Goal: Transaction & Acquisition: Subscribe to service/newsletter

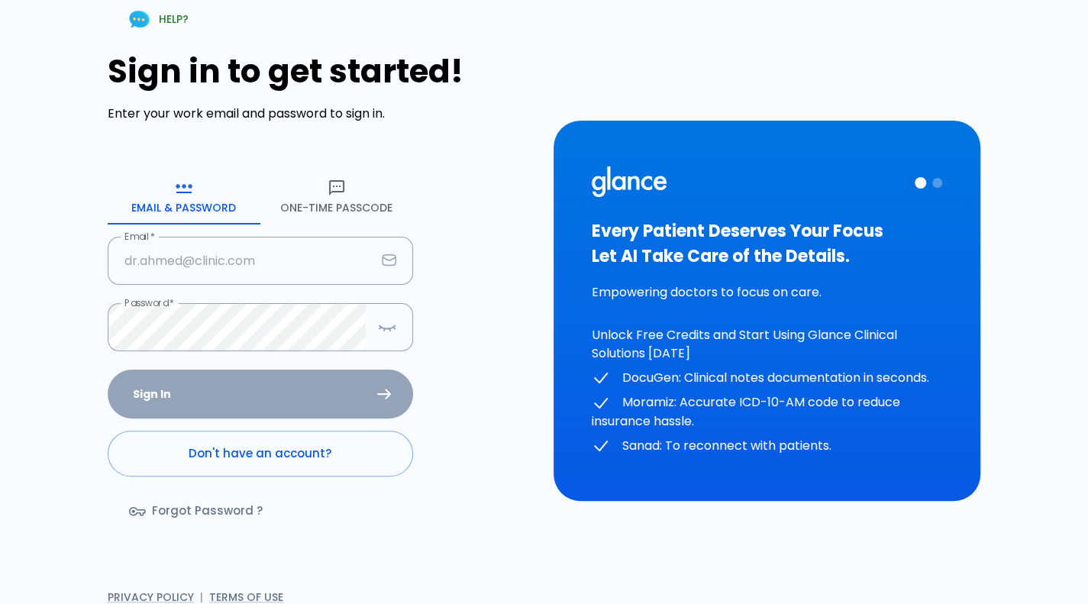
type input "[PERSON_NAME][EMAIL_ADDRESS][DOMAIN_NAME]"
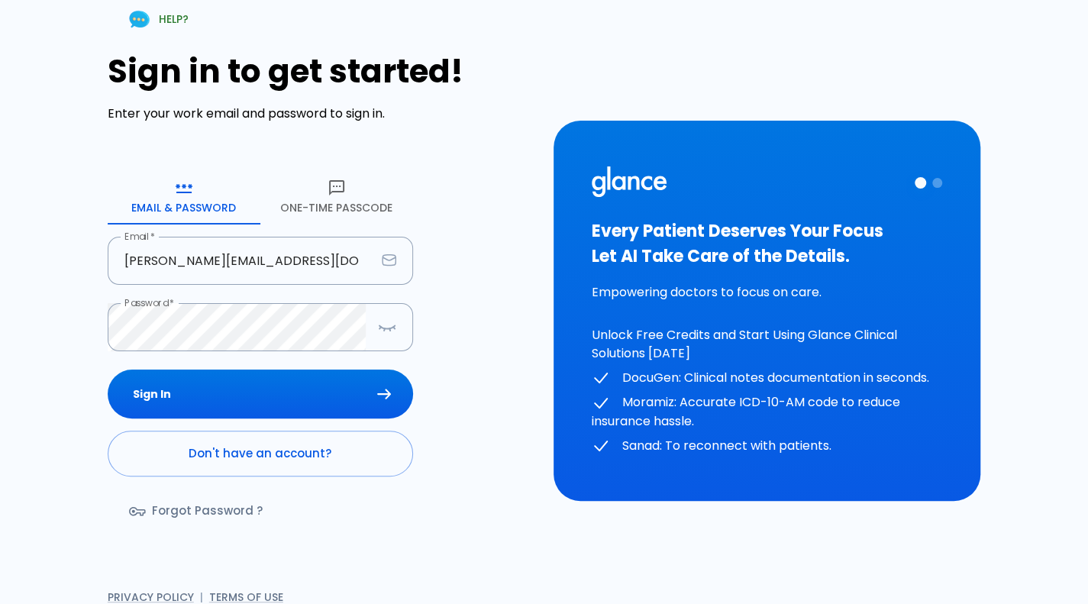
drag, startPoint x: 0, startPoint y: 0, endPoint x: 240, endPoint y: 364, distance: 436.2
click at [240, 364] on form "Email & Password [SECURITY_DATA] Passcode Email   * [PERSON_NAME][EMAIL_ADDRESS…" at bounding box center [260, 358] width 305 height 377
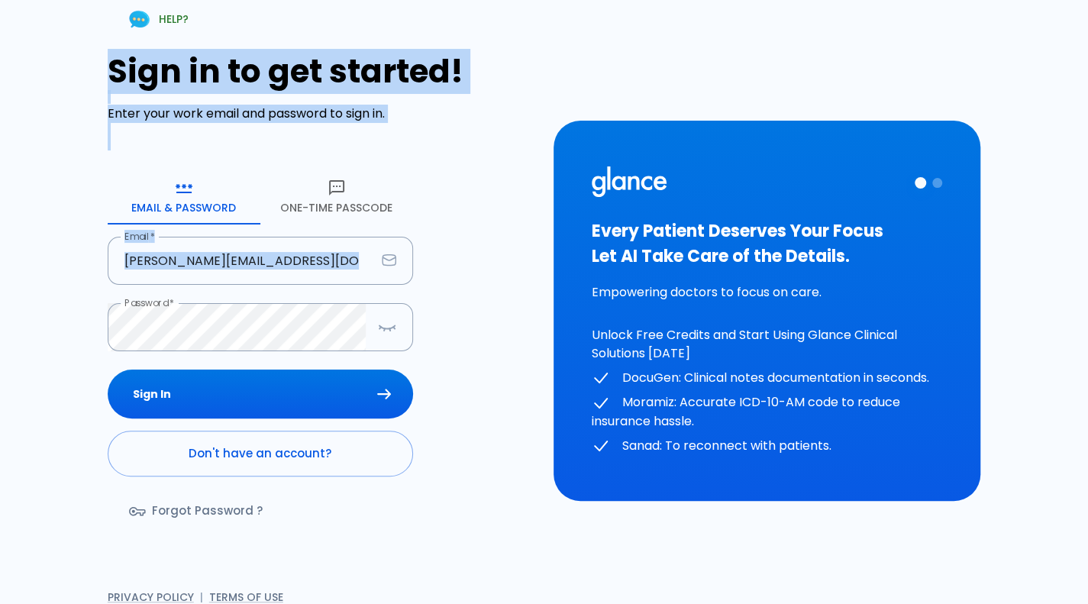
click at [240, 364] on form "Email & Password [SECURITY_DATA] Passcode Email   * [PERSON_NAME][EMAIL_ADDRESS…" at bounding box center [260, 358] width 305 height 377
click at [230, 389] on button "Sign In" at bounding box center [260, 395] width 305 height 50
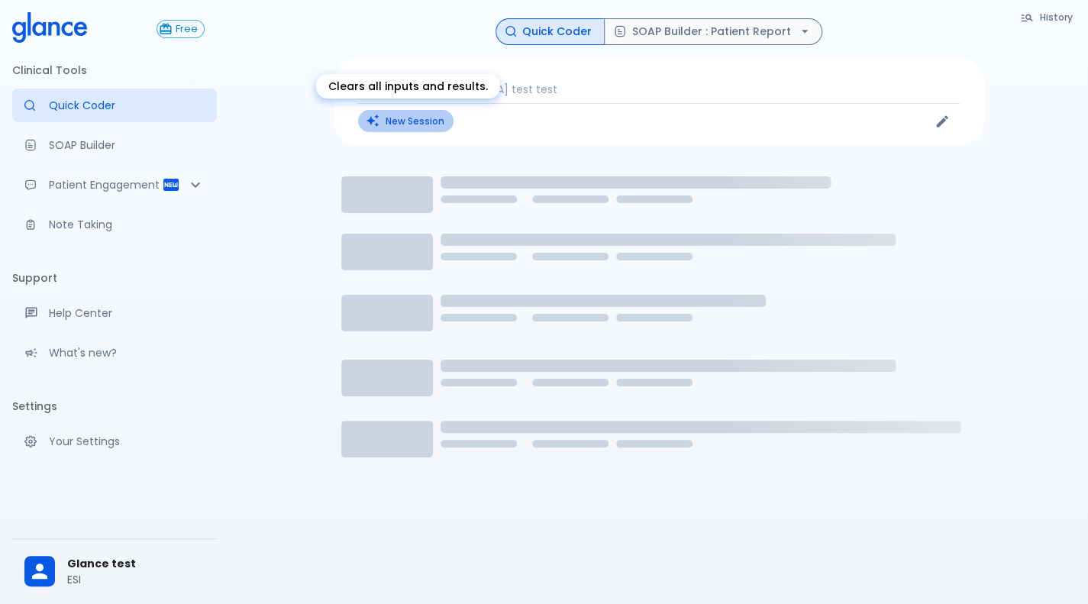
click at [419, 118] on button "New Session" at bounding box center [405, 121] width 95 height 22
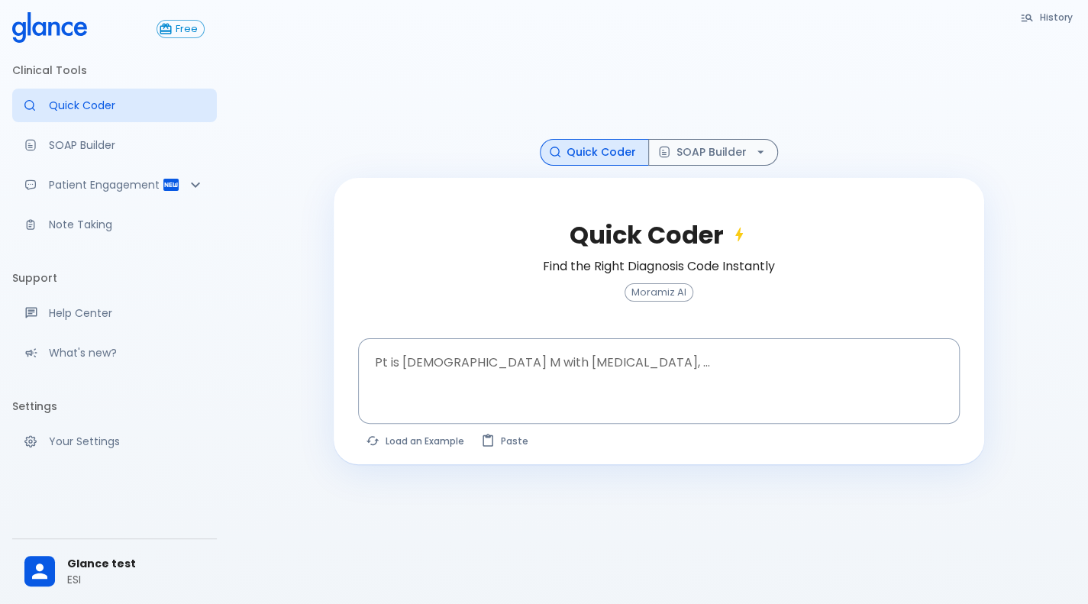
click at [655, 302] on div "Quick Coder Find the Right Diagnosis Code Instantly Moramiz AI" at bounding box center [659, 270] width 602 height 136
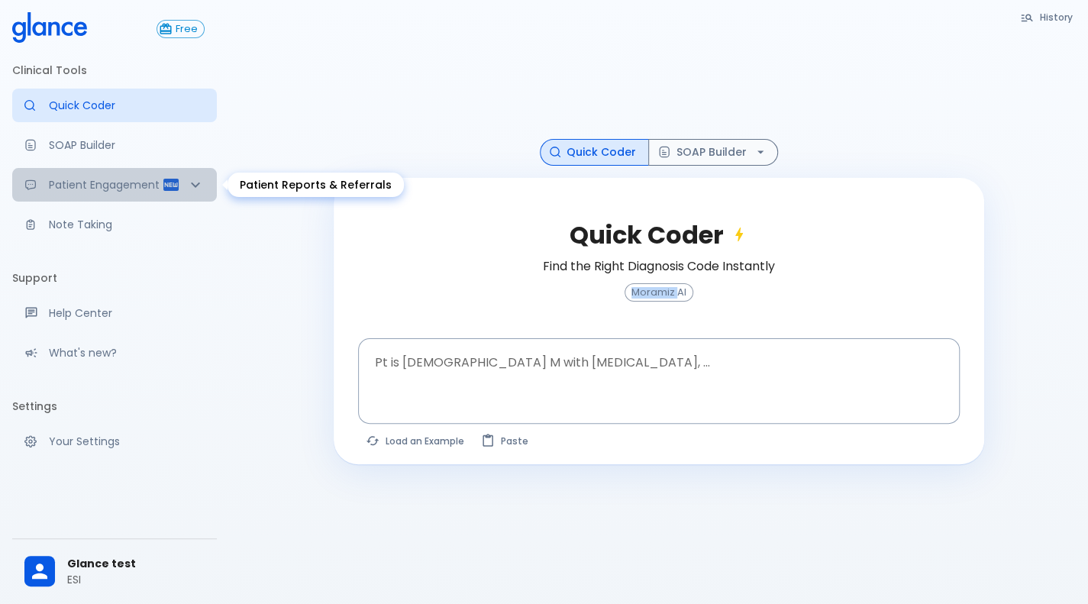
click at [135, 192] on p "Patient Engagement" at bounding box center [105, 184] width 113 height 15
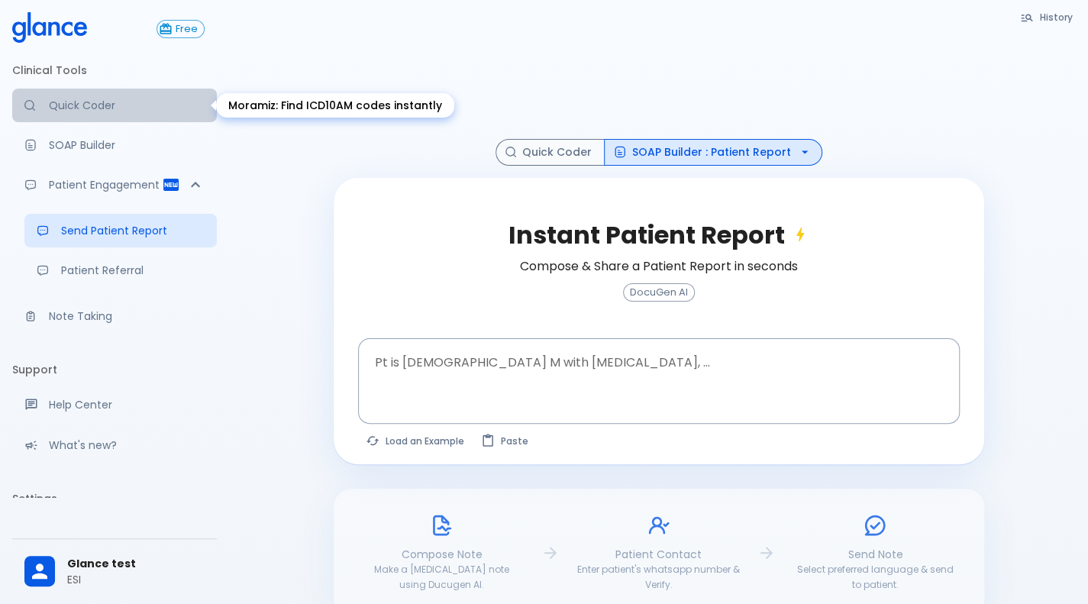
click at [122, 97] on link "Quick Coder" at bounding box center [114, 106] width 205 height 34
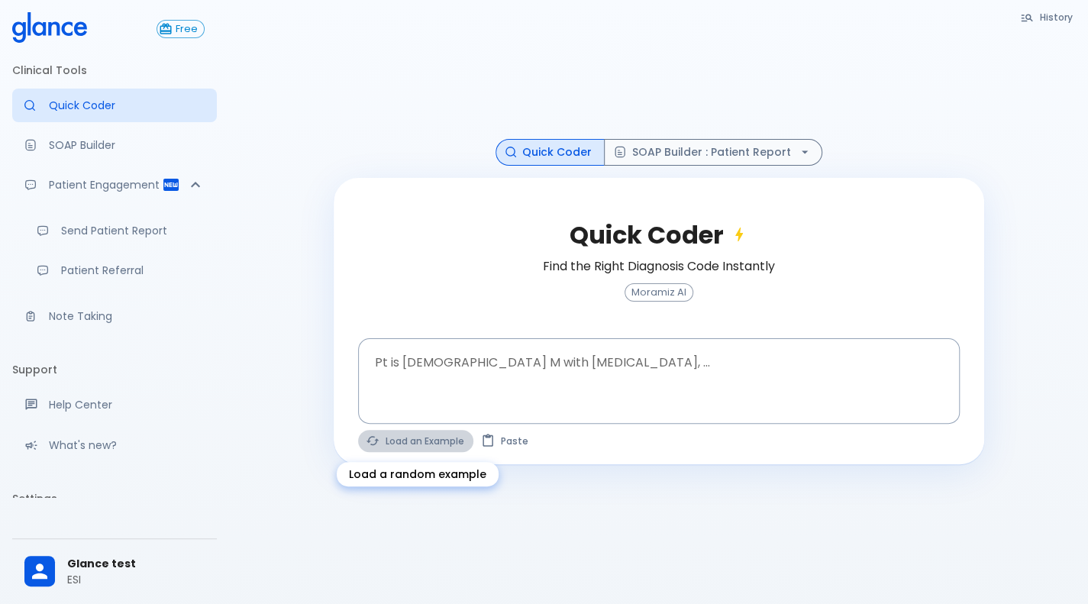
click at [428, 444] on button "Load an Example" at bounding box center [415, 441] width 115 height 22
type textarea "45F with DM2, right [MEDICAL_DATA], fever, WBC 14K, ESR 80, wound purulent, XR …"
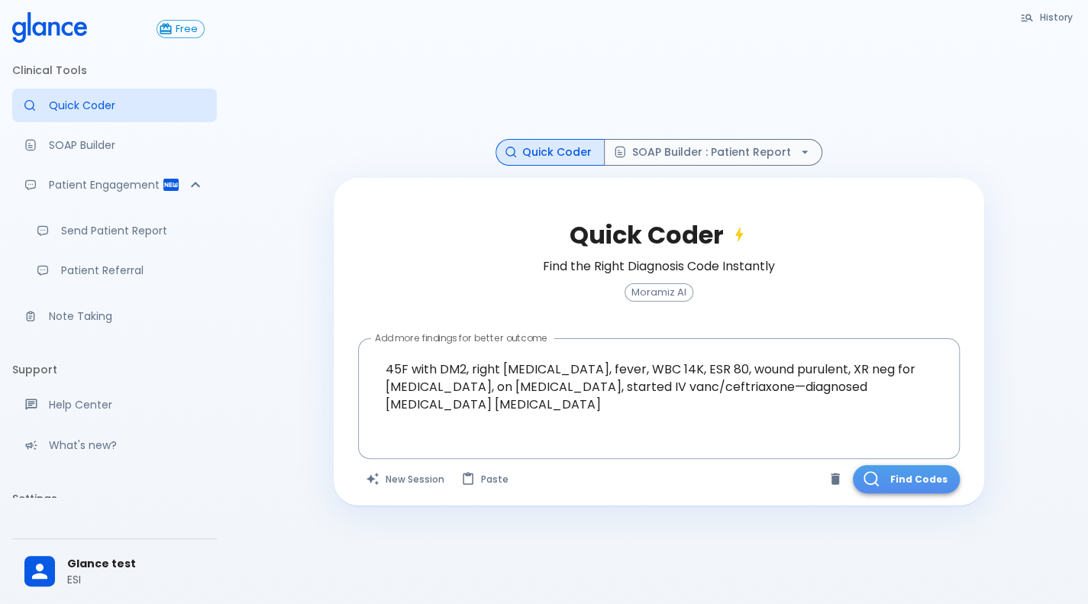
click at [886, 476] on button "Find Codes" at bounding box center [906, 479] width 107 height 28
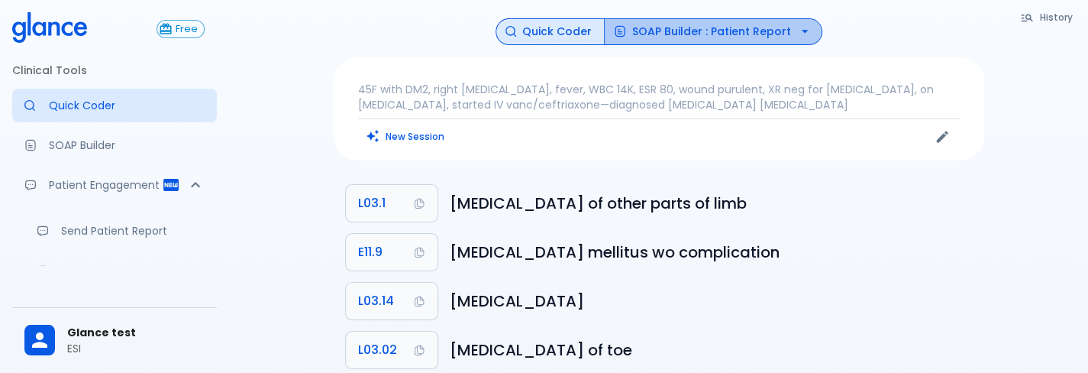
click at [773, 18] on button "SOAP Builder : Patient Report" at bounding box center [713, 31] width 218 height 27
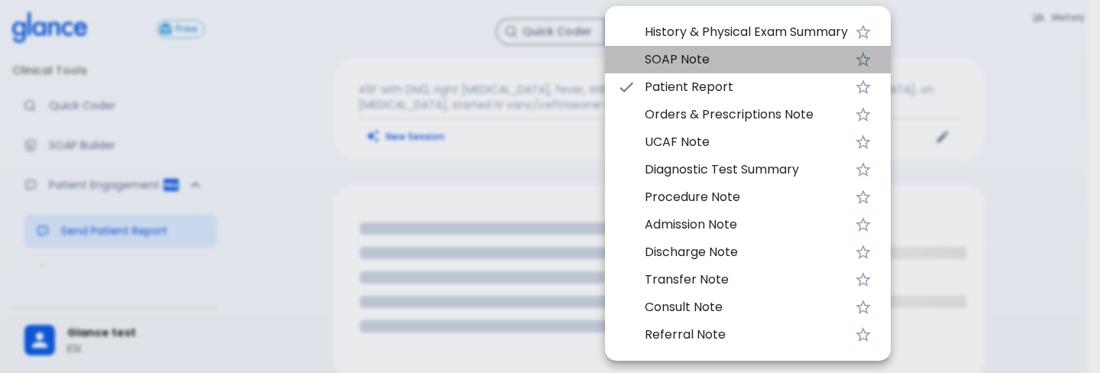
click at [756, 54] on span "SOAP Note" at bounding box center [746, 59] width 203 height 18
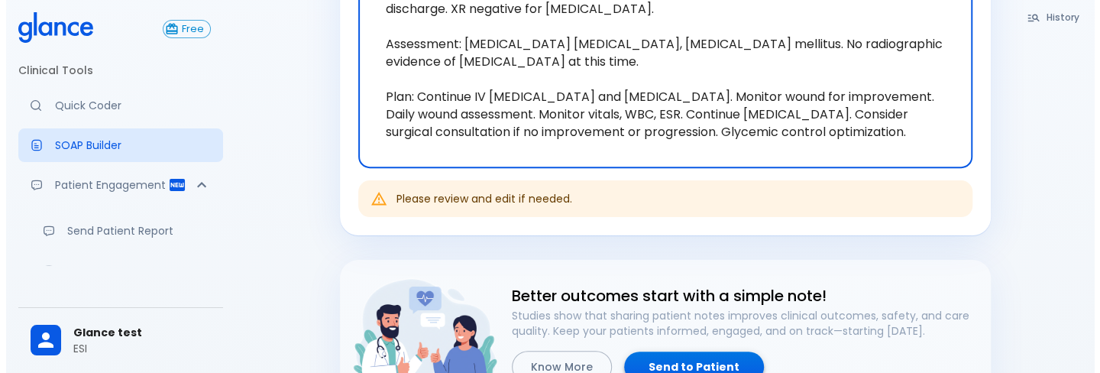
scroll to position [394, 0]
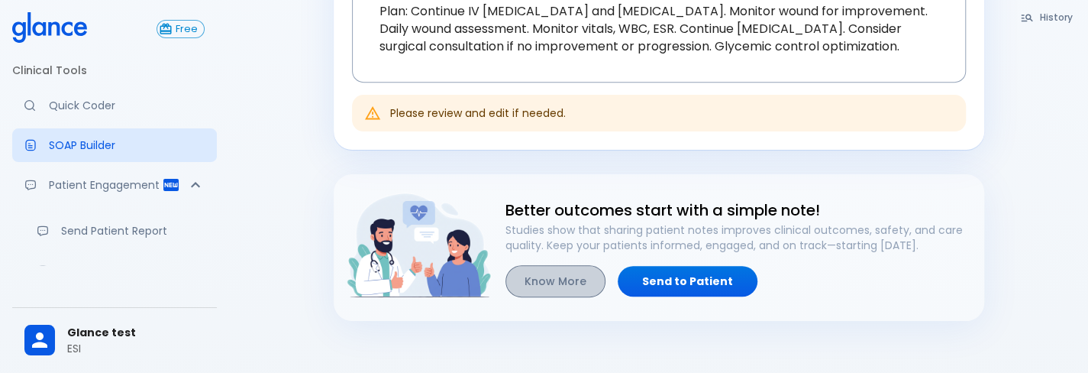
click at [557, 294] on button "Know More" at bounding box center [556, 281] width 100 height 33
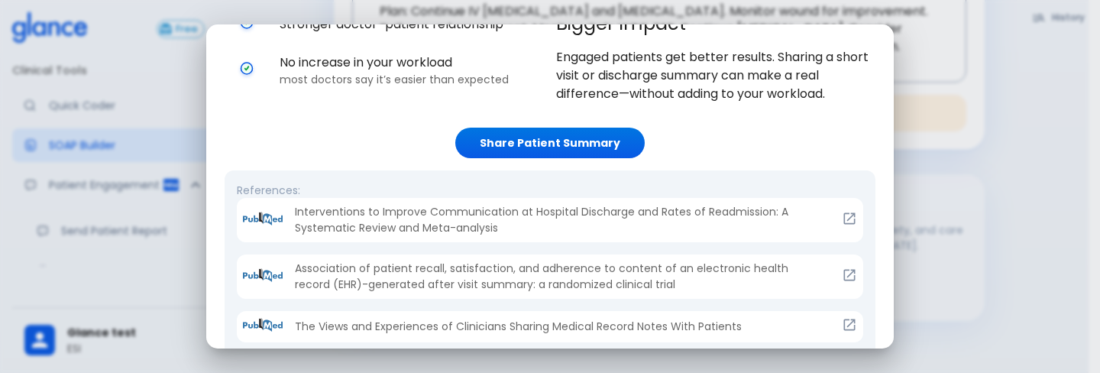
scroll to position [243, 0]
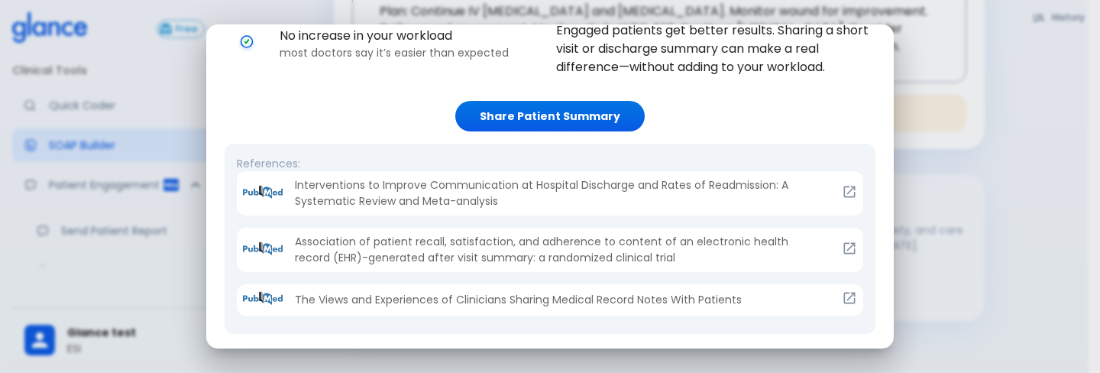
click at [838, 181] on div at bounding box center [831, 187] width 52 height 31
click at [843, 242] on icon at bounding box center [848, 247] width 11 height 11
click at [842, 301] on icon at bounding box center [849, 297] width 15 height 15
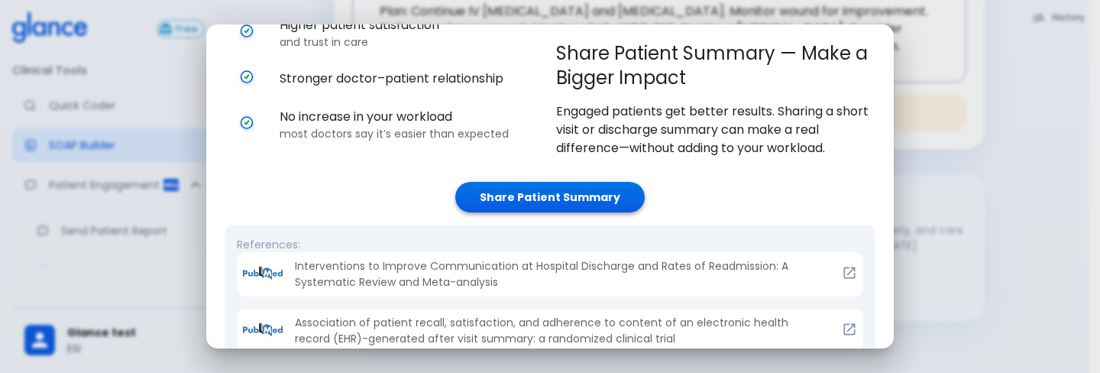
scroll to position [170, 0]
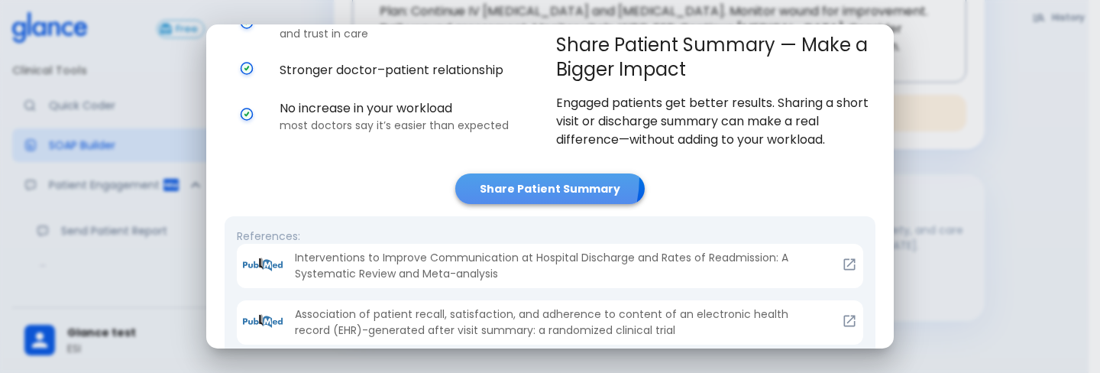
click at [512, 176] on link "Share Patient Summary" at bounding box center [549, 188] width 189 height 31
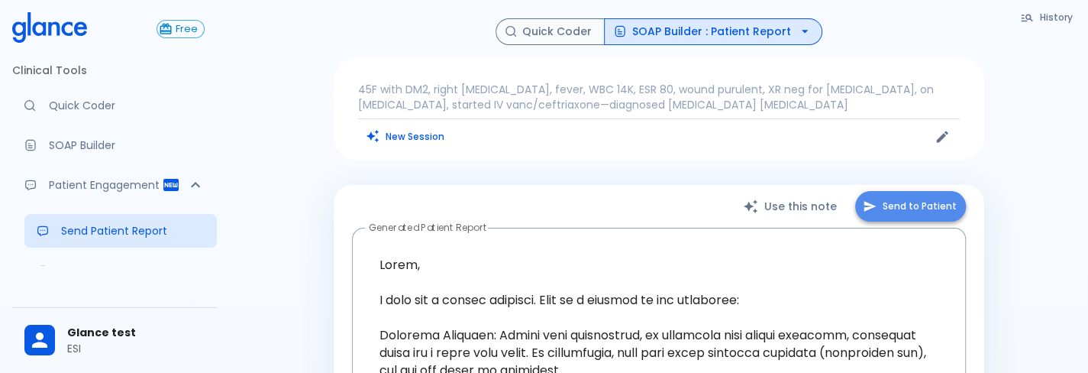
click at [916, 216] on button "Send to Patient" at bounding box center [910, 206] width 111 height 31
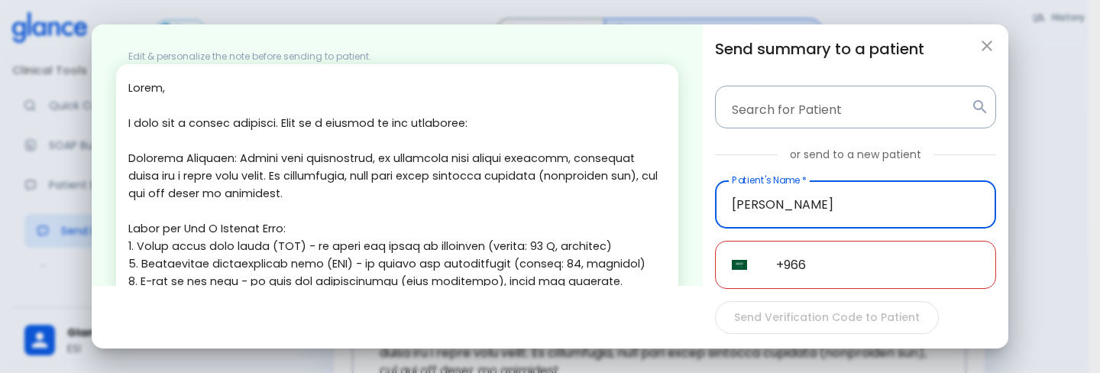
type input "[PERSON_NAME]"
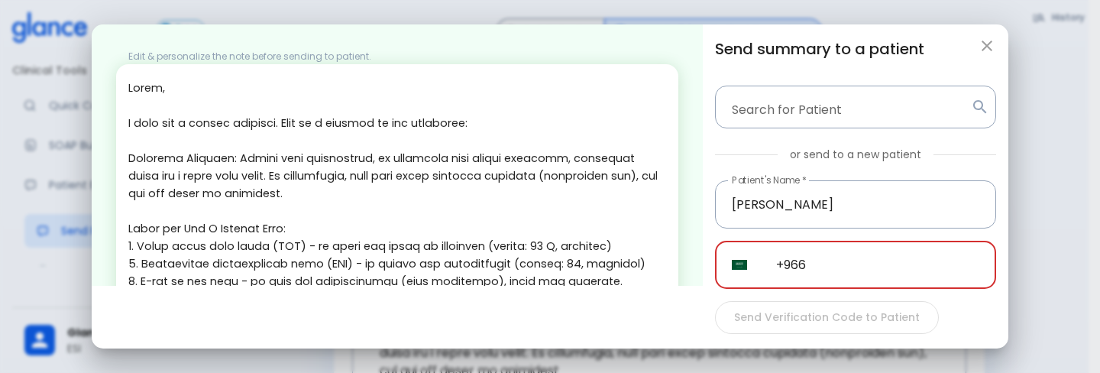
click at [830, 247] on input "+966" at bounding box center [877, 265] width 237 height 48
type input "+"
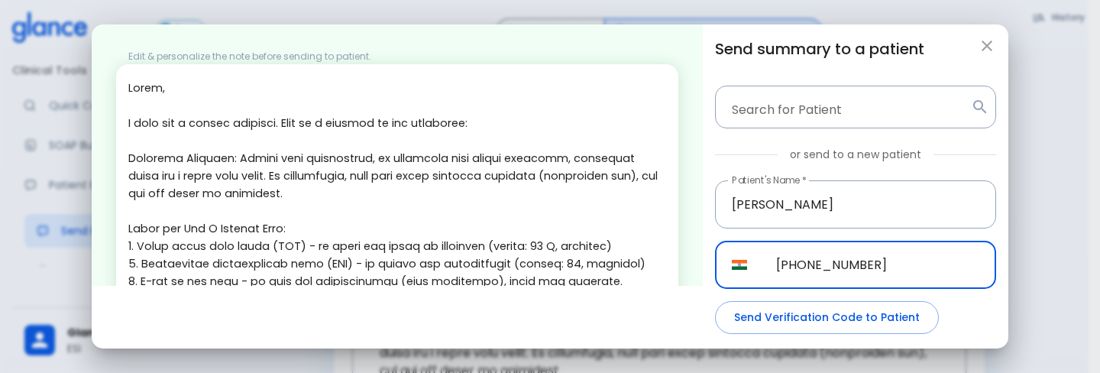
scroll to position [52, 0]
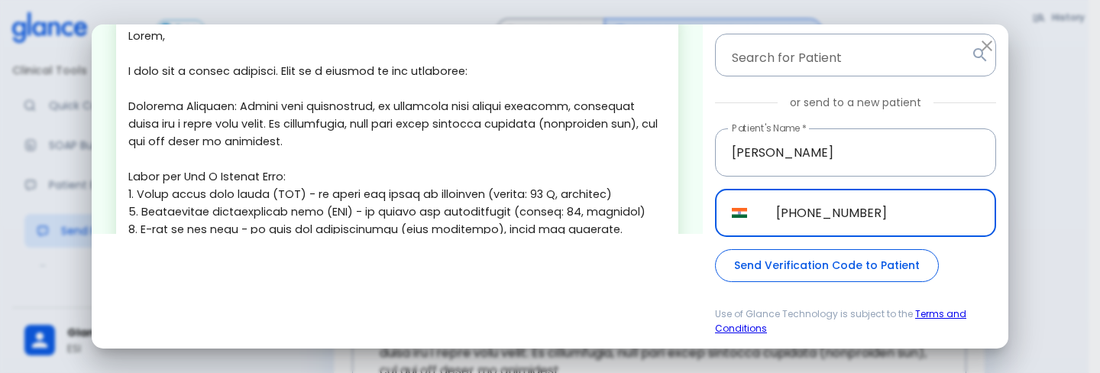
type input "[PHONE_NUMBER]"
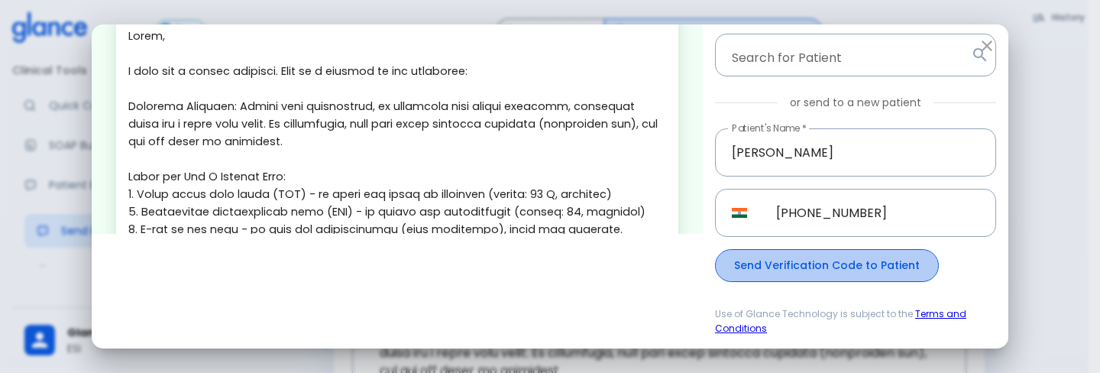
click at [824, 263] on button "Send Verification Code to Patient" at bounding box center [827, 265] width 224 height 33
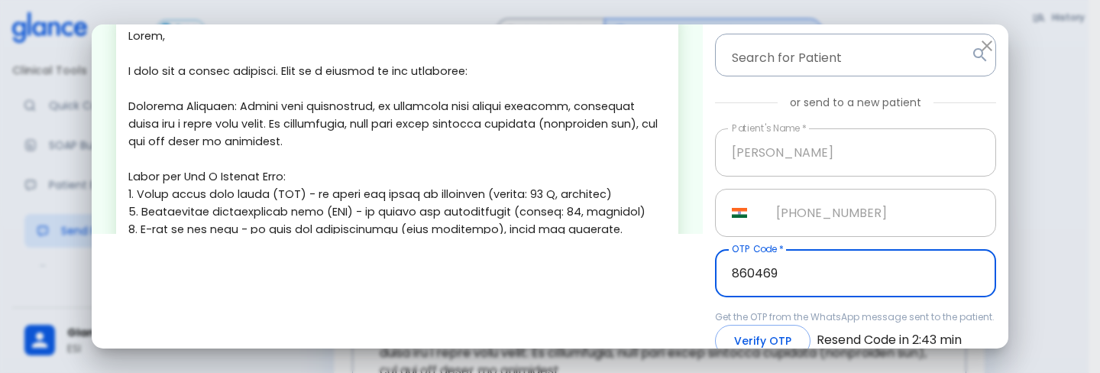
type input "860469"
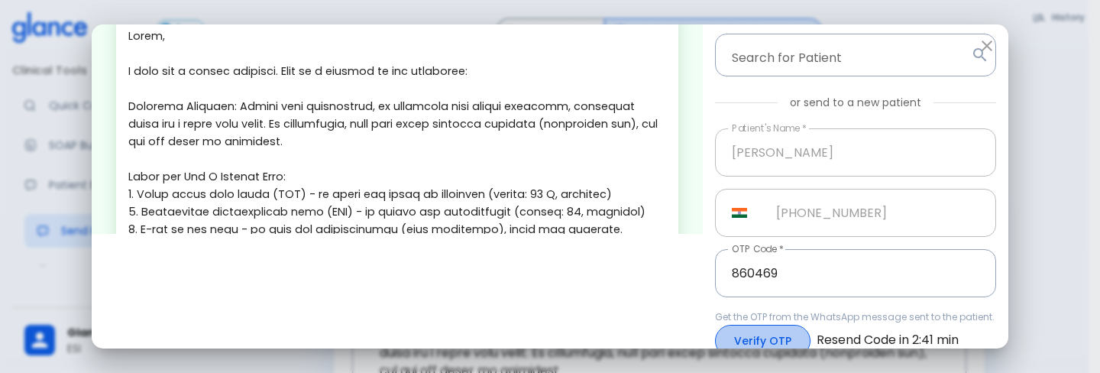
click at [790, 331] on button "Verify OTP" at bounding box center [762, 341] width 95 height 33
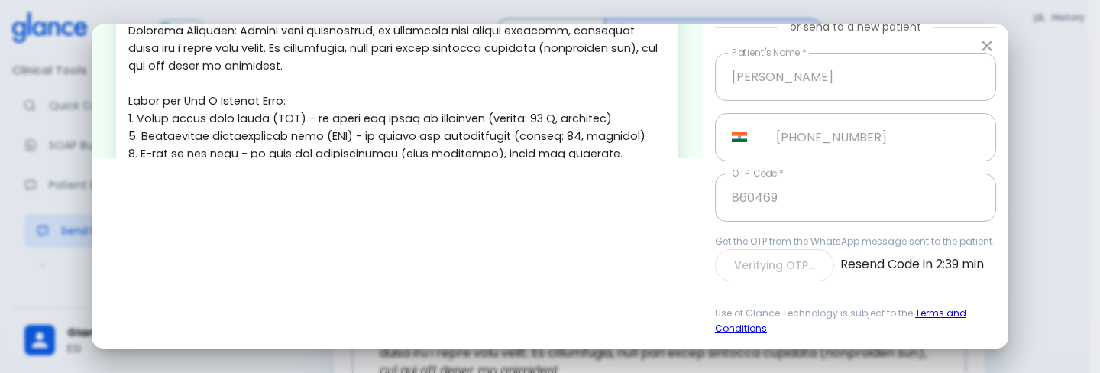
scroll to position [111, 0]
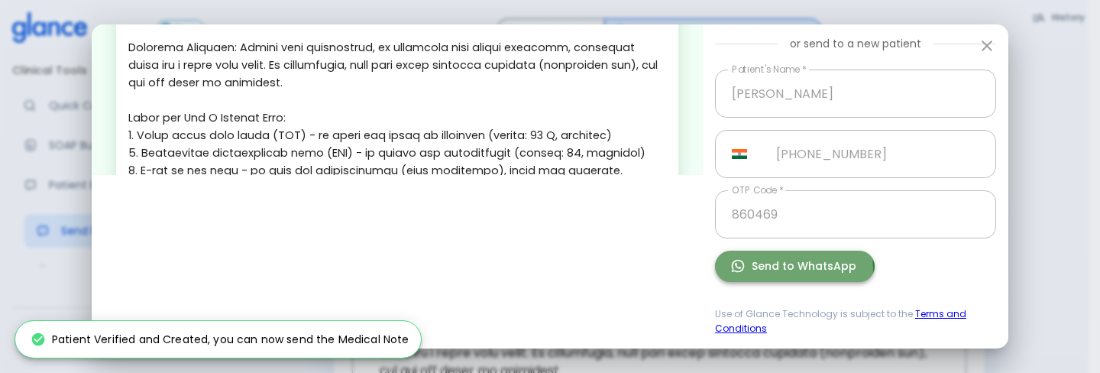
click at [776, 269] on button "Send to WhatsApp" at bounding box center [795, 266] width 160 height 31
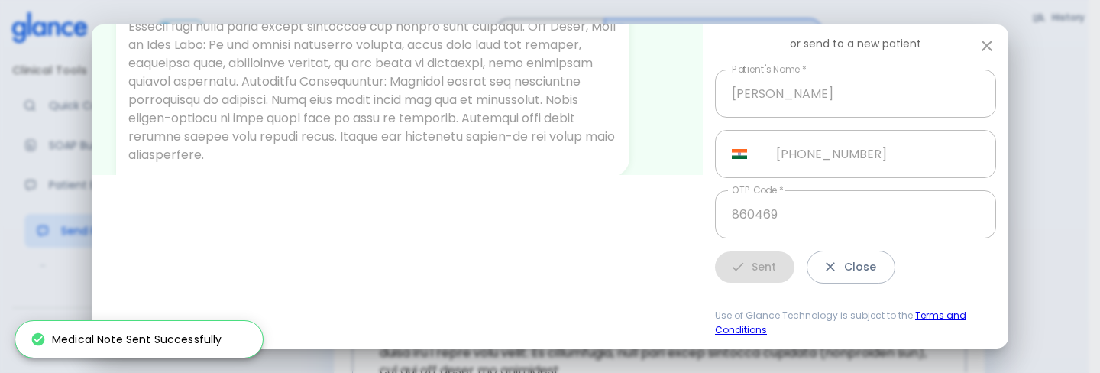
scroll to position [288, 0]
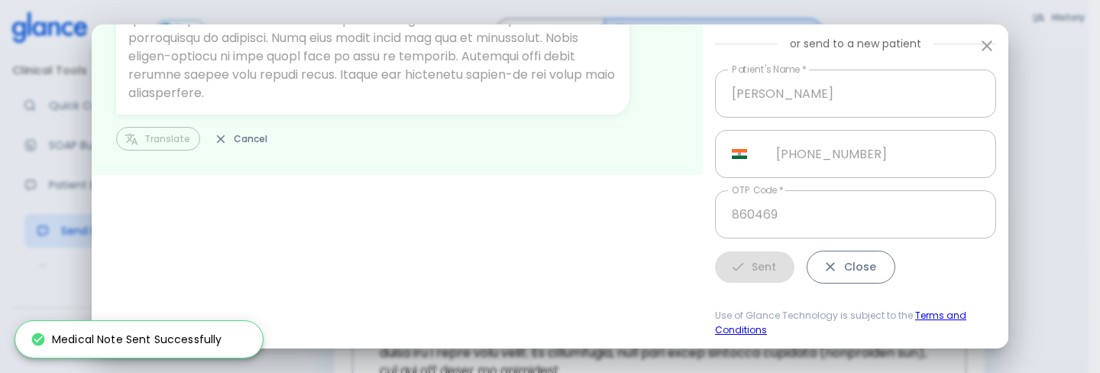
click at [840, 251] on button "Close" at bounding box center [851, 267] width 89 height 33
type input "+966"
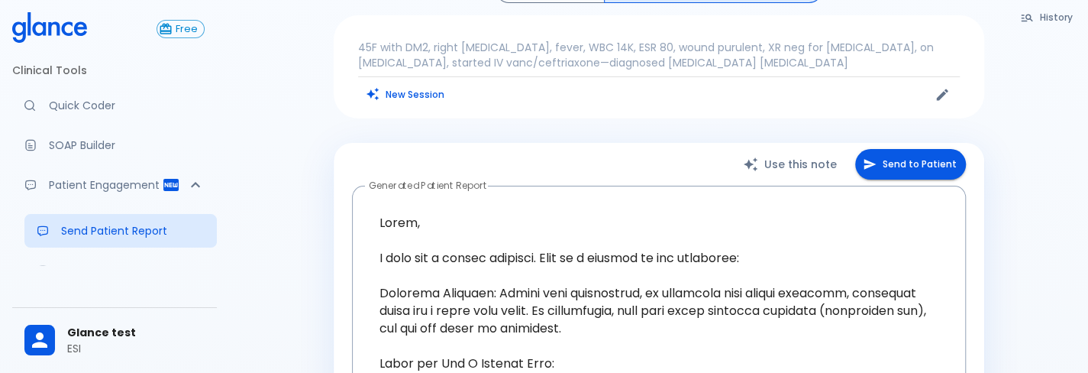
scroll to position [0, 0]
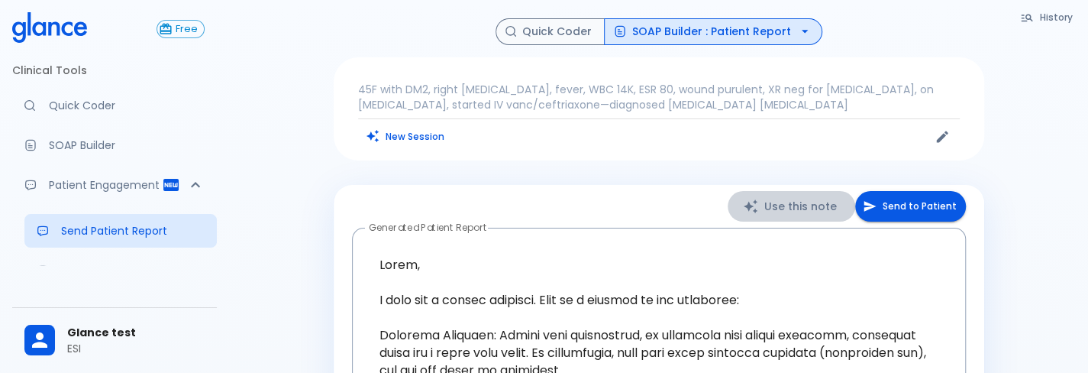
click at [784, 214] on button "Use this note" at bounding box center [792, 206] width 128 height 31
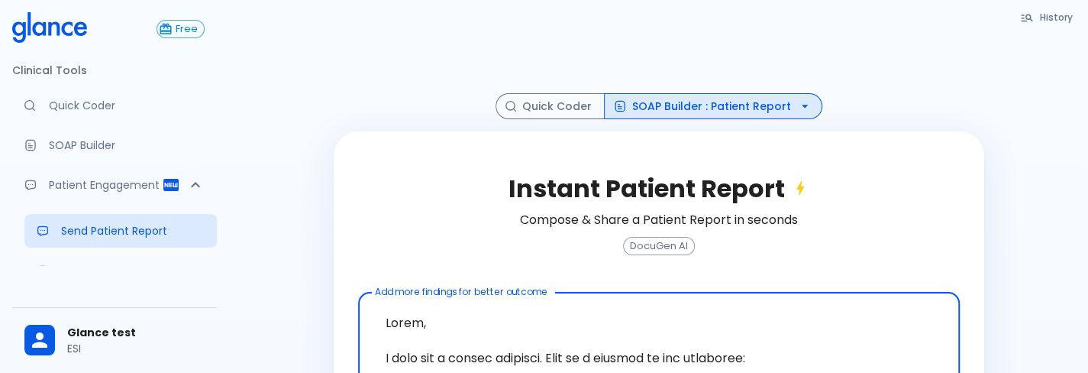
click at [771, 97] on button "SOAP Builder : Patient Report" at bounding box center [713, 106] width 218 height 27
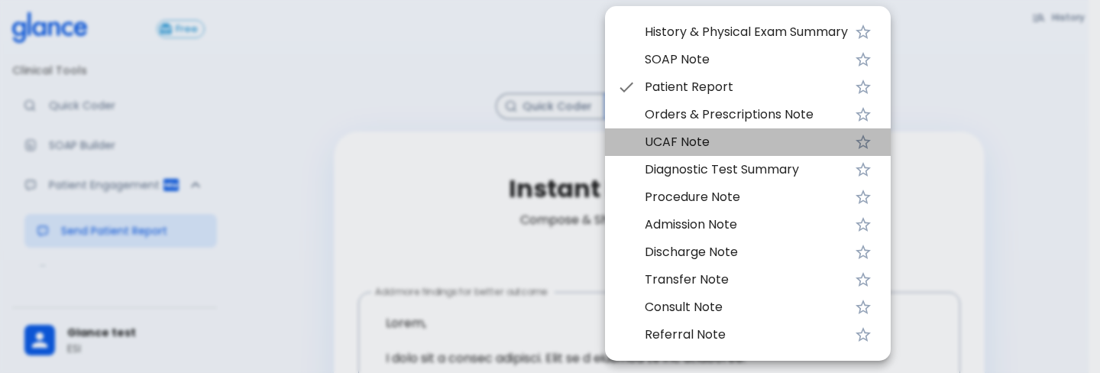
click at [732, 140] on span "UCAF Note" at bounding box center [746, 142] width 203 height 18
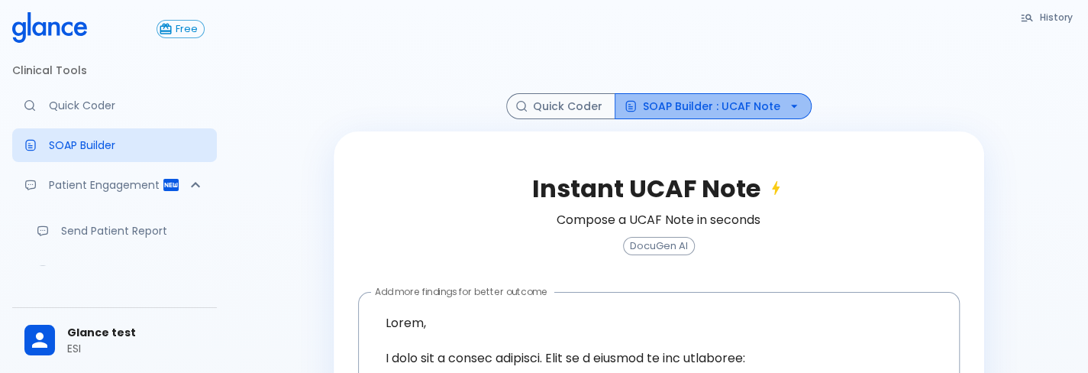
click at [716, 102] on button "SOAP Builder : UCAF Note" at bounding box center [713, 106] width 197 height 27
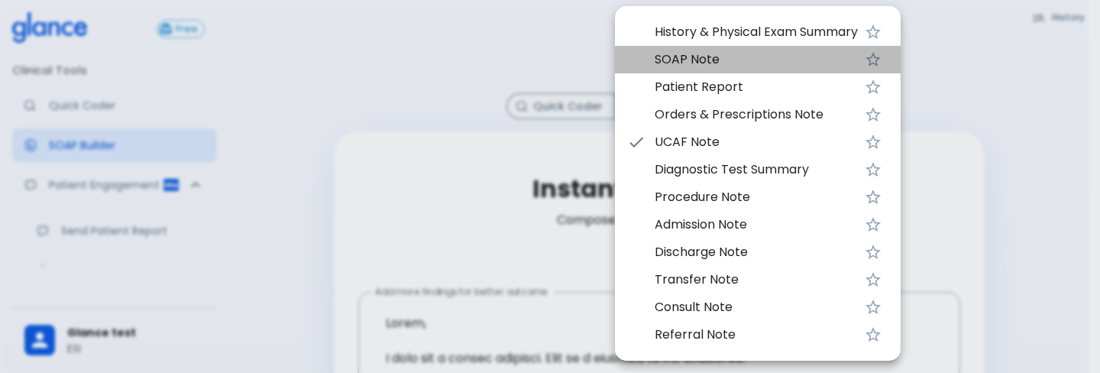
click at [776, 53] on span "SOAP Note" at bounding box center [756, 59] width 203 height 18
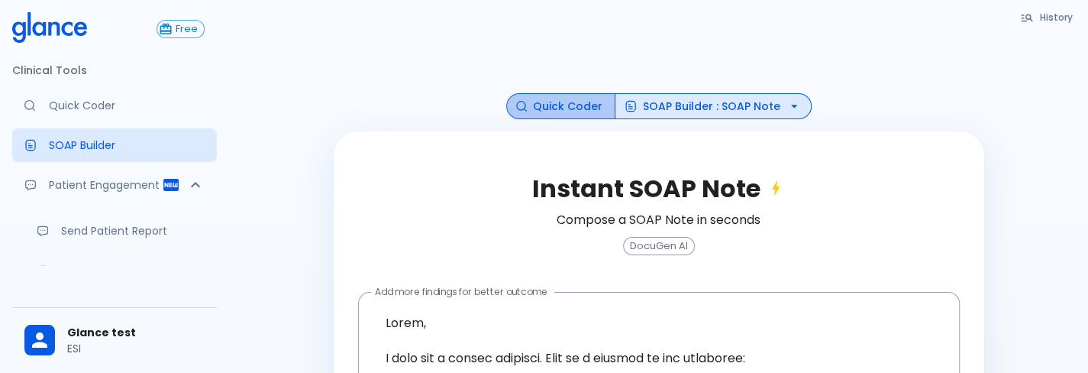
click at [591, 99] on button "Quick Coder" at bounding box center [560, 106] width 109 height 27
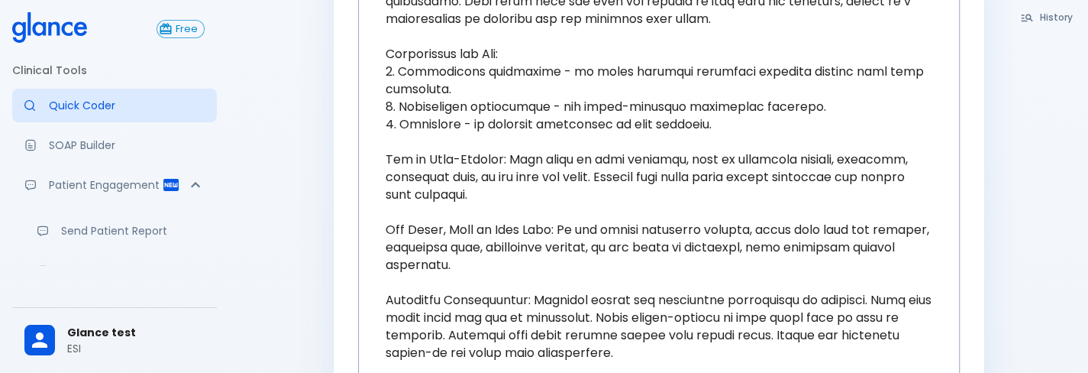
scroll to position [684, 0]
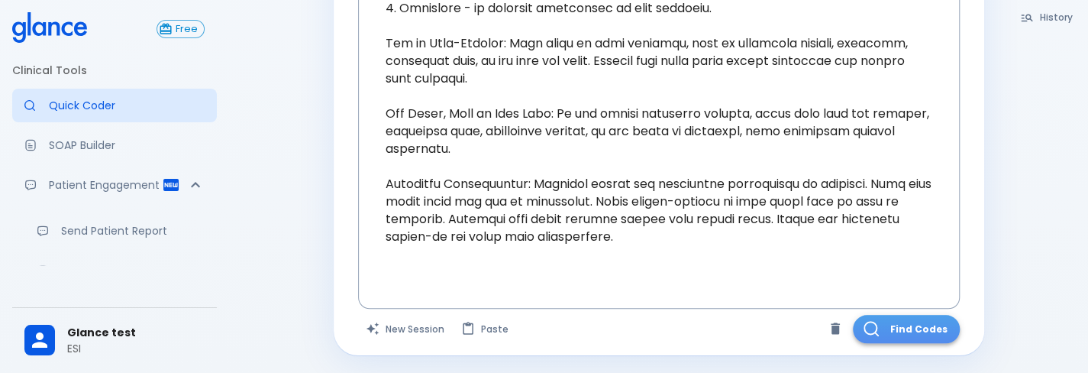
click at [906, 325] on button "Find Codes" at bounding box center [906, 329] width 107 height 28
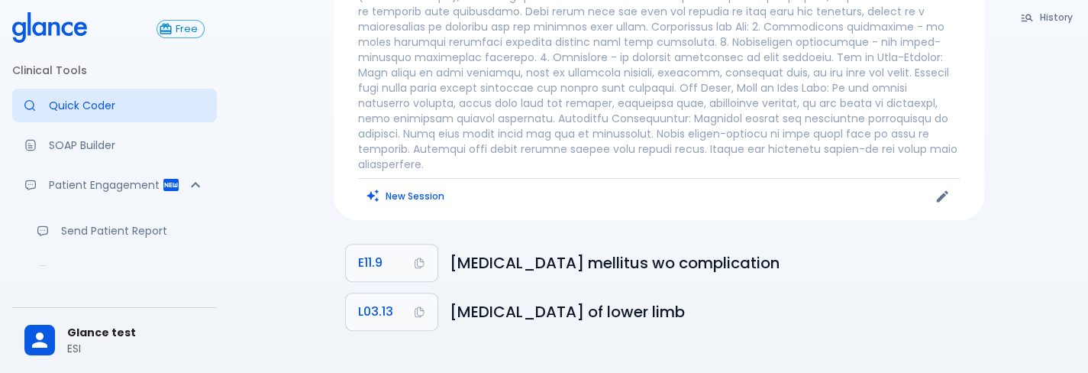
scroll to position [153, 0]
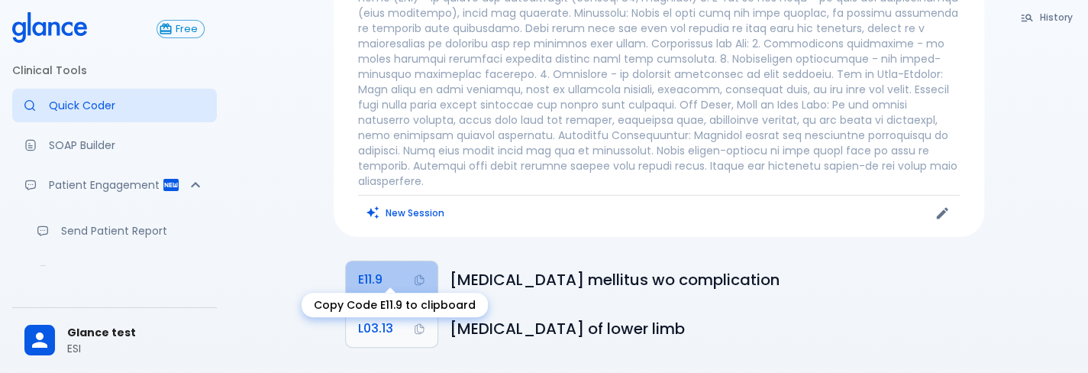
click at [386, 261] on button "E11.9" at bounding box center [392, 279] width 92 height 37
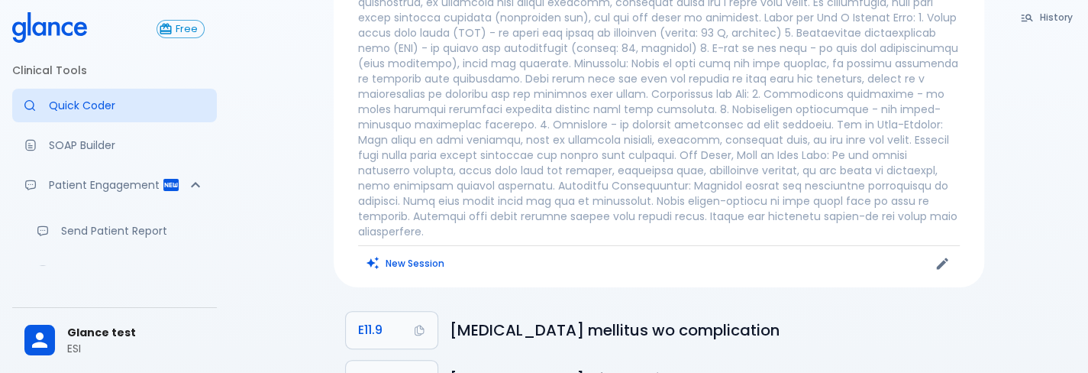
scroll to position [105, 0]
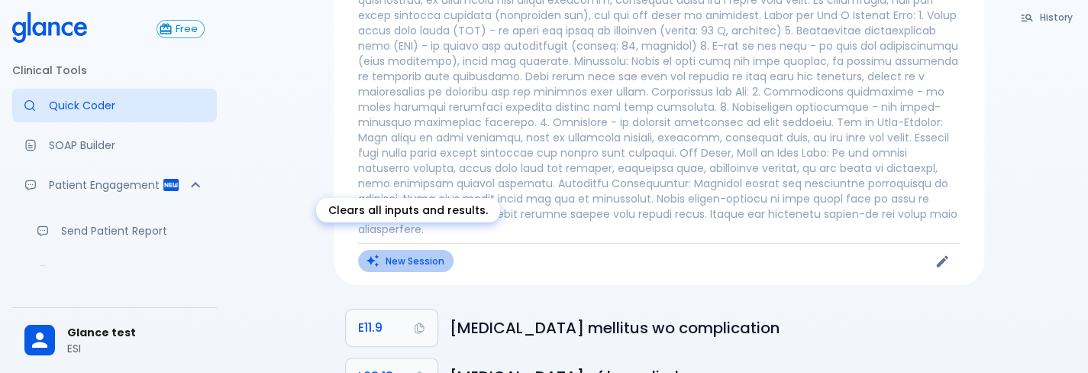
click at [386, 250] on button "New Session" at bounding box center [405, 261] width 95 height 22
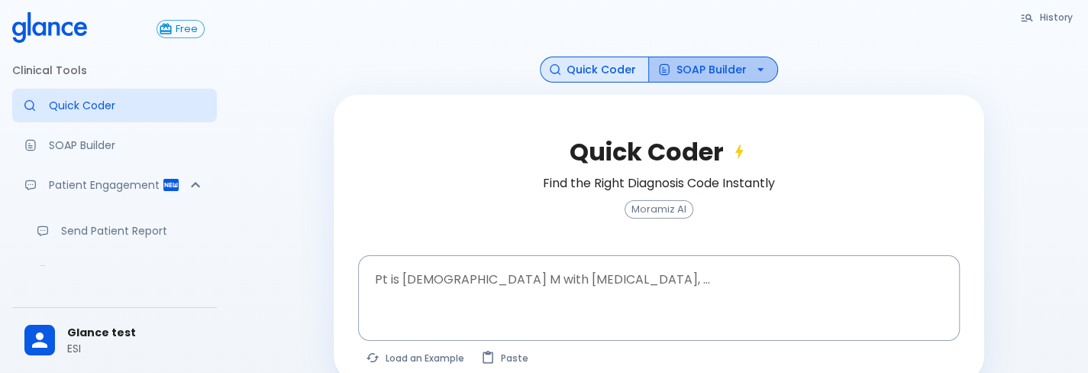
click at [717, 76] on button "SOAP Builder" at bounding box center [713, 70] width 130 height 27
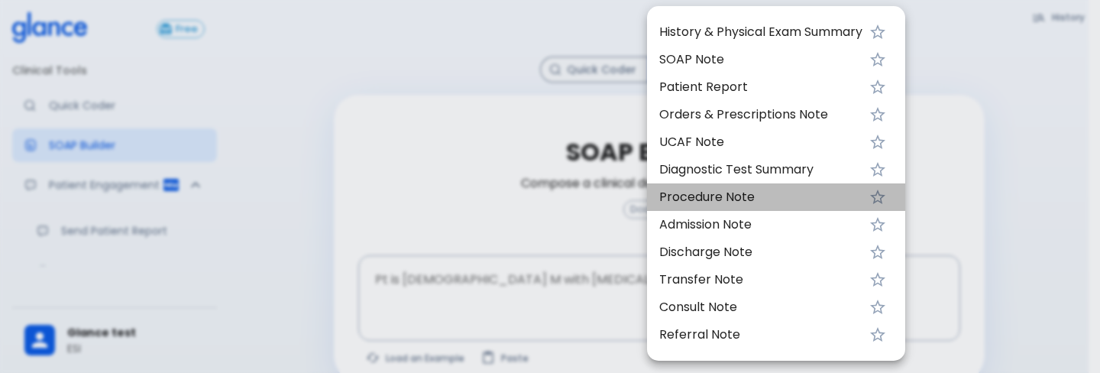
click at [752, 198] on span "Procedure Note" at bounding box center [760, 197] width 203 height 18
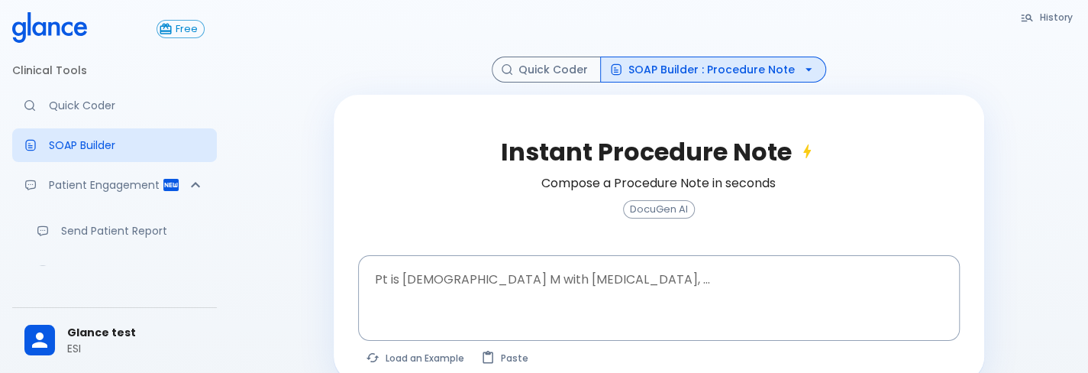
scroll to position [63, 0]
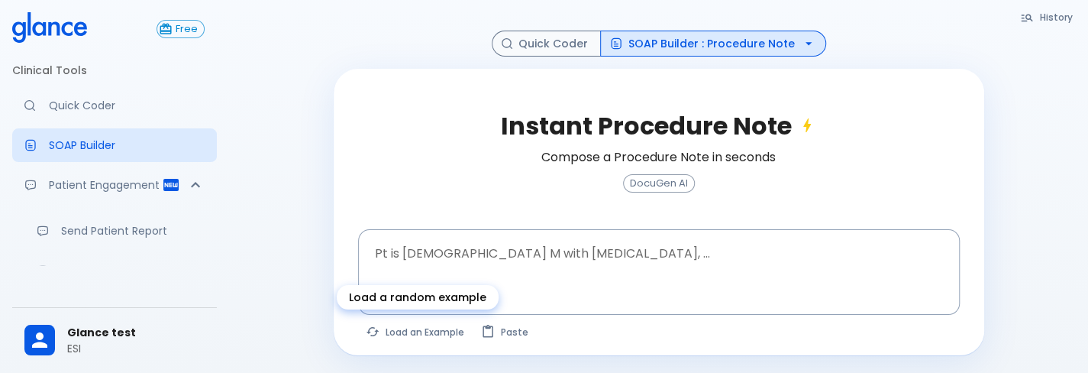
click at [413, 339] on button "Load an Example" at bounding box center [415, 332] width 115 height 22
type textarea "62M, HTN, acute tearing [MEDICAL_DATA] to back, BP 170/95, asymmetric pulses, C…"
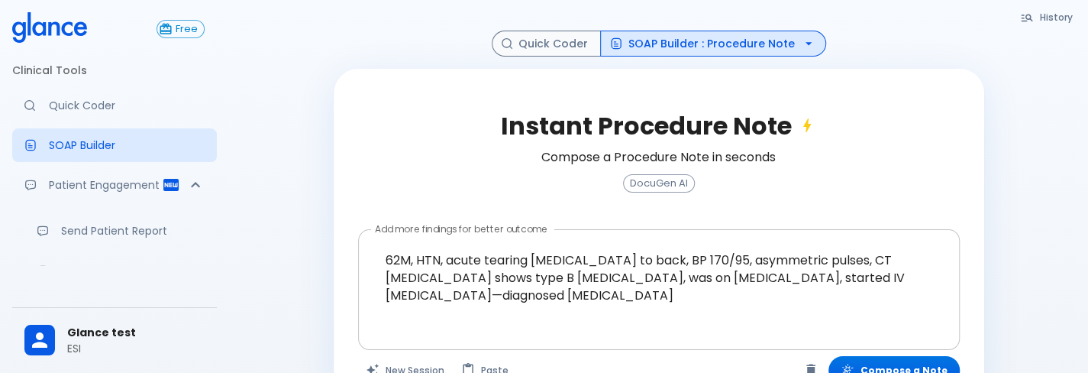
scroll to position [104, 0]
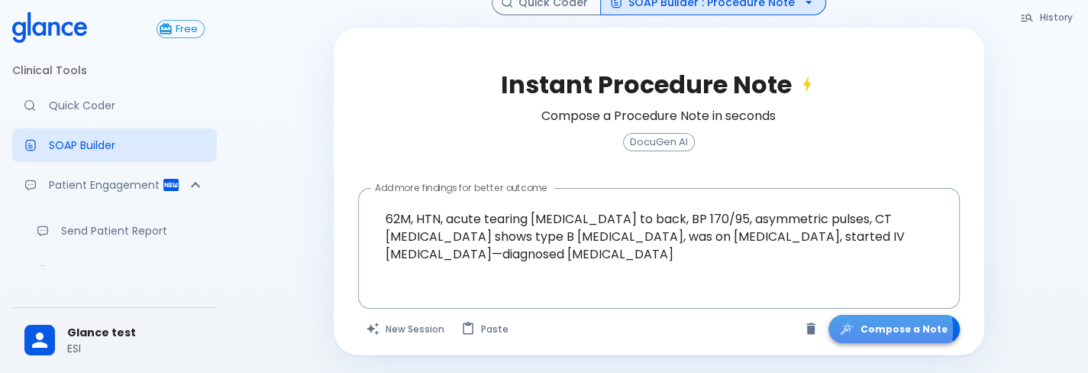
click at [880, 329] on button "Compose a Note" at bounding box center [894, 329] width 131 height 28
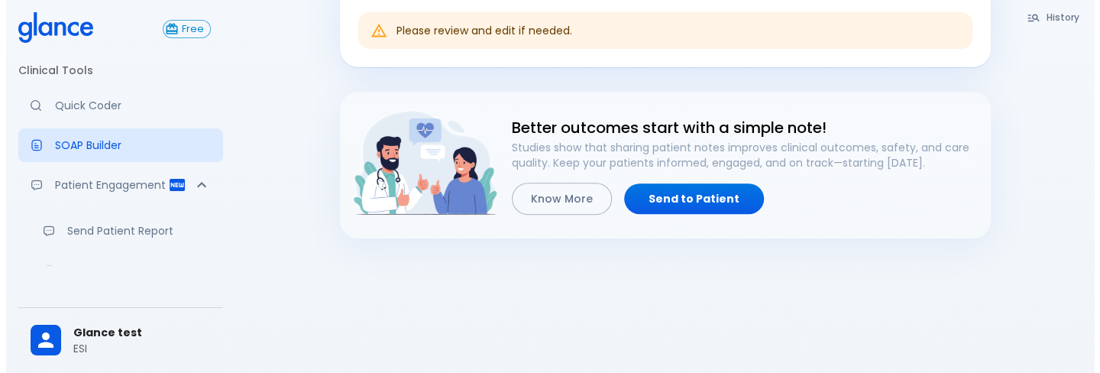
scroll to position [422, 0]
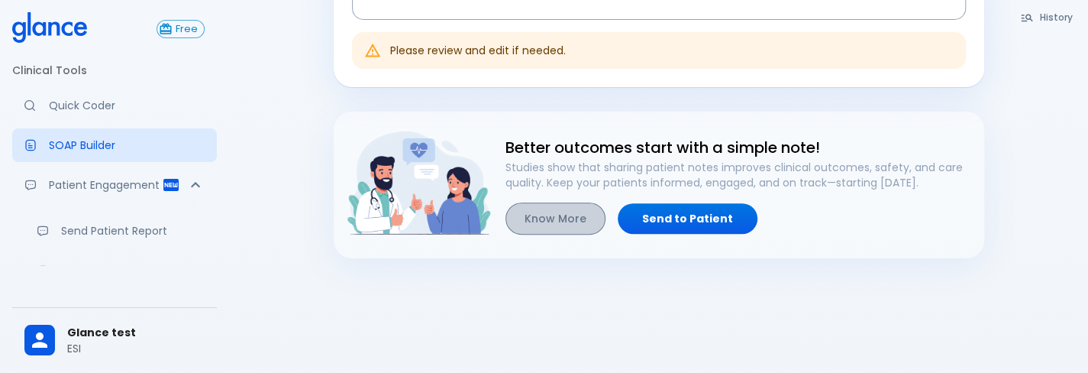
click at [562, 222] on button "Know More" at bounding box center [556, 218] width 100 height 33
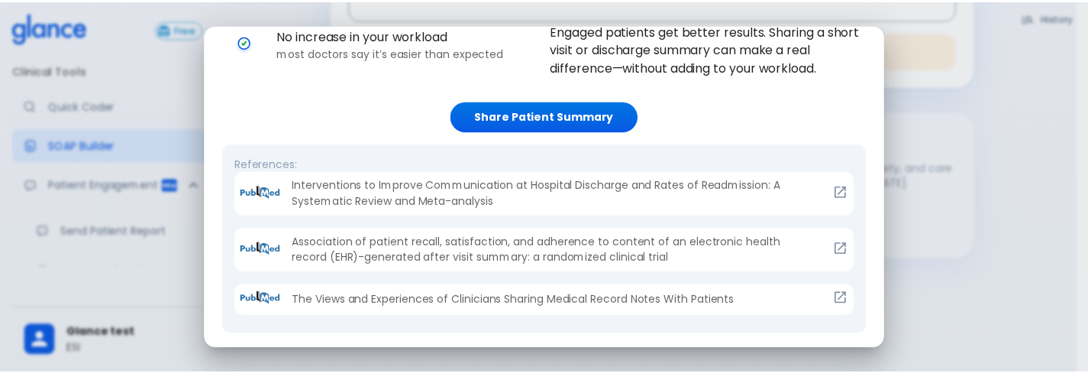
scroll to position [0, 0]
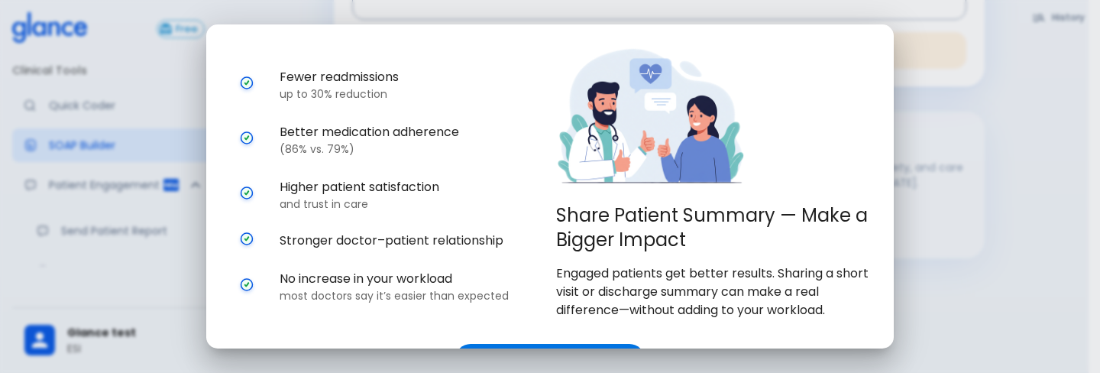
click at [993, 208] on div "Share Patient Summary — Make a Bigger Impact Engaged patients get better result…" at bounding box center [550, 186] width 1100 height 373
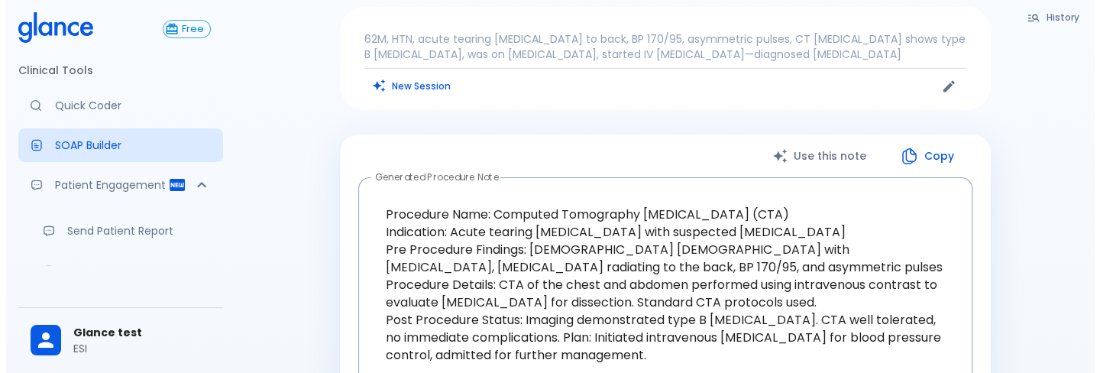
scroll to position [41, 0]
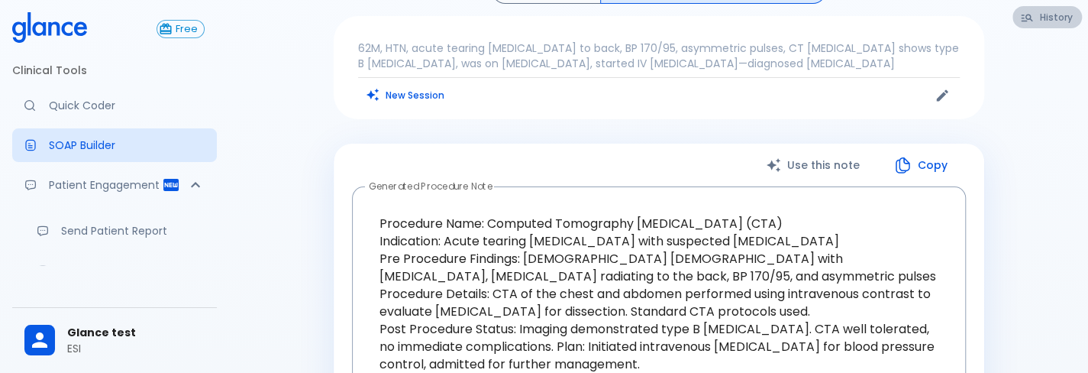
click at [1017, 26] on button "History" at bounding box center [1048, 17] width 70 height 22
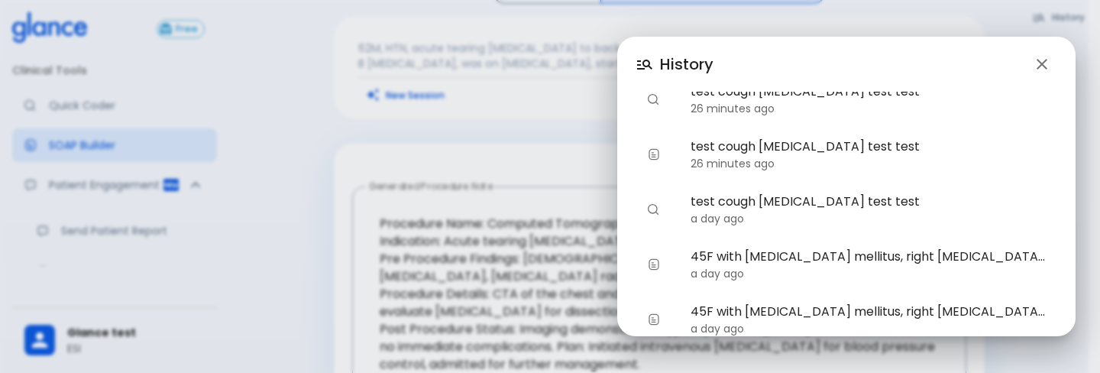
scroll to position [376, 0]
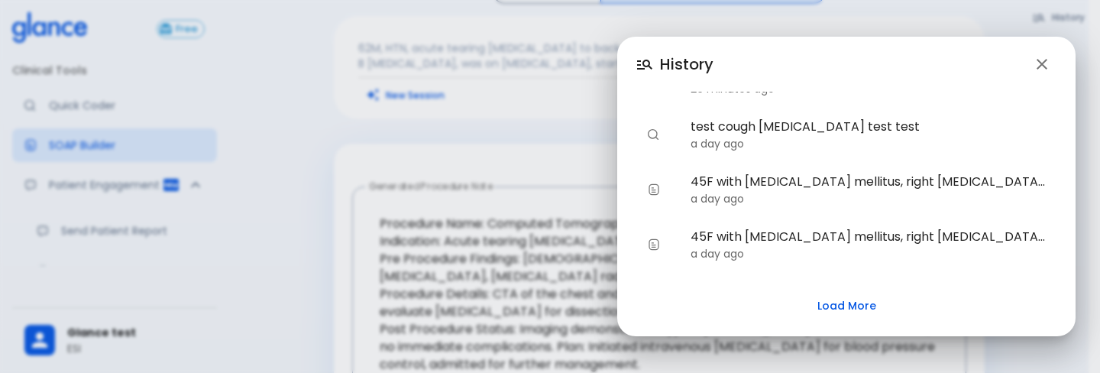
click at [299, 283] on div "History 62 [DEMOGRAPHIC_DATA], [MEDICAL_DATA], acute tearing [MEDICAL_DATA] to …" at bounding box center [550, 186] width 1100 height 373
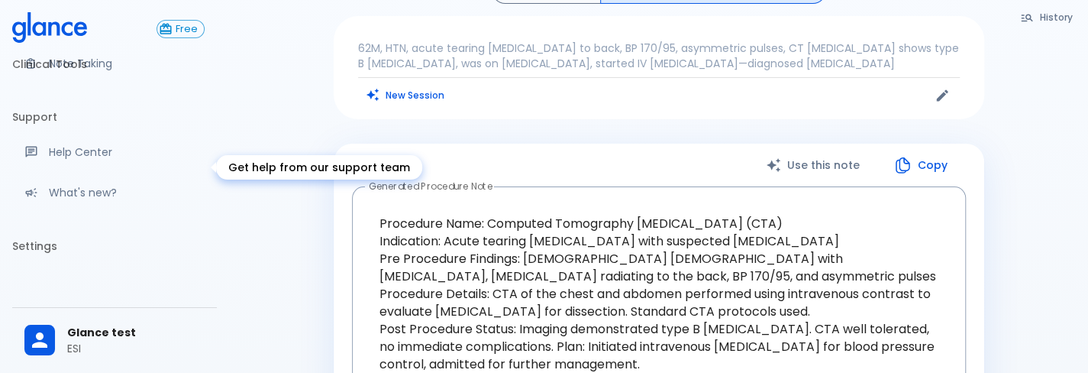
scroll to position [336, 0]
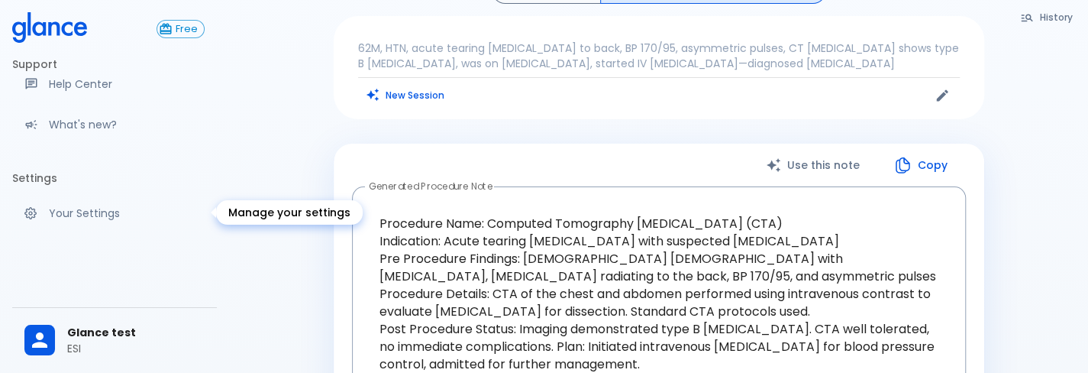
click at [109, 216] on p "Your Settings" at bounding box center [127, 212] width 156 height 15
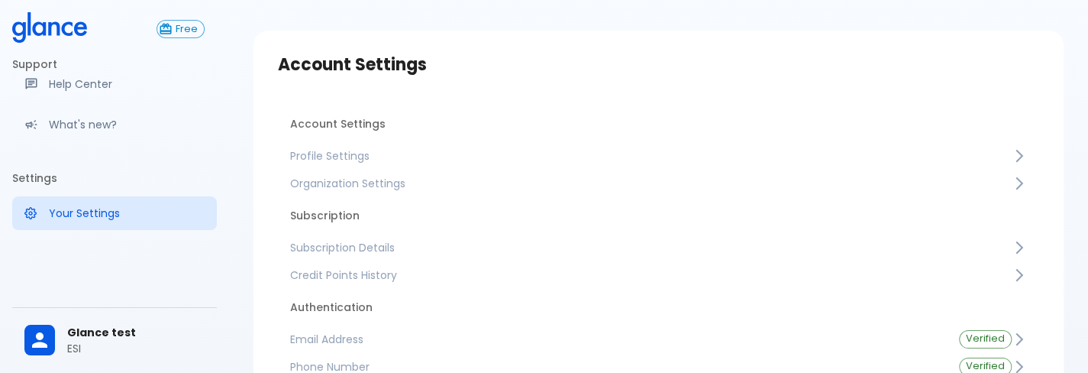
scroll to position [115, 0]
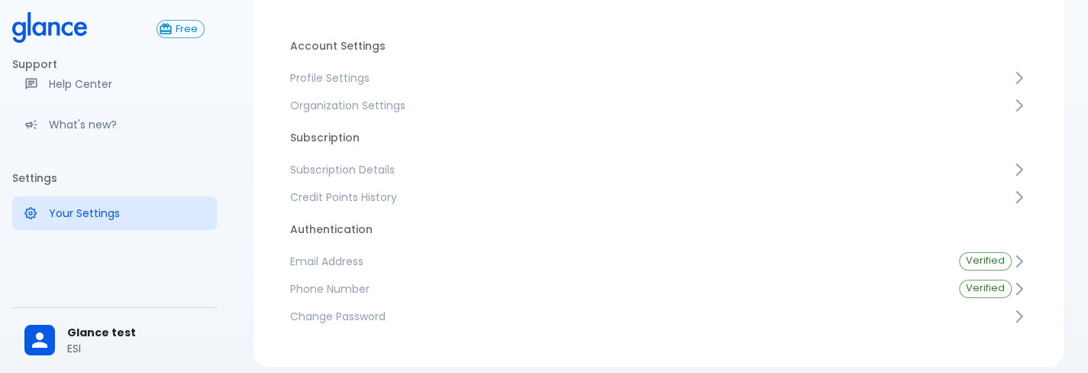
click at [430, 363] on div "Account Settings Account Settings Profile Settings Organization Settings Subscr…" at bounding box center [659, 160] width 810 height 414
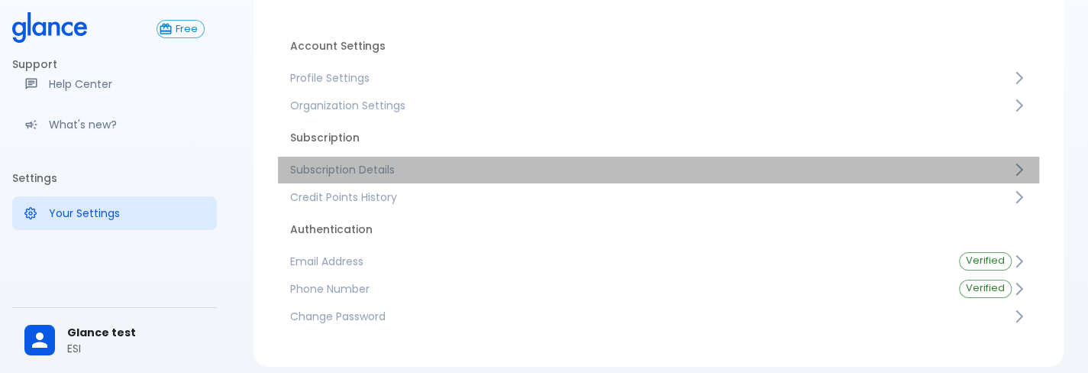
click at [442, 165] on span "Subscription Details" at bounding box center [651, 169] width 722 height 15
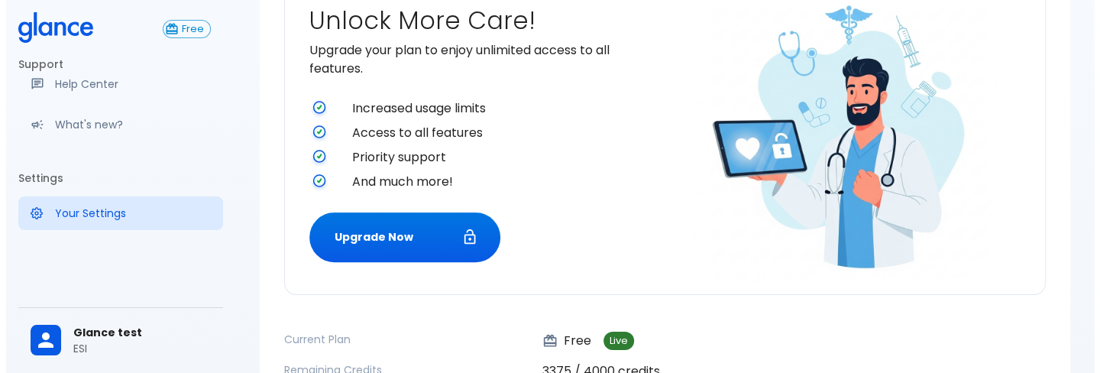
scroll to position [191, 0]
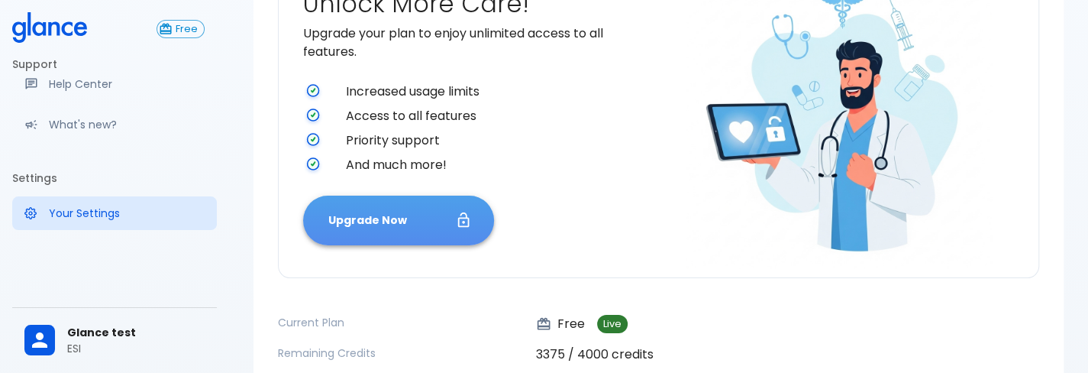
click at [368, 217] on button "Upgrade Now" at bounding box center [398, 221] width 191 height 50
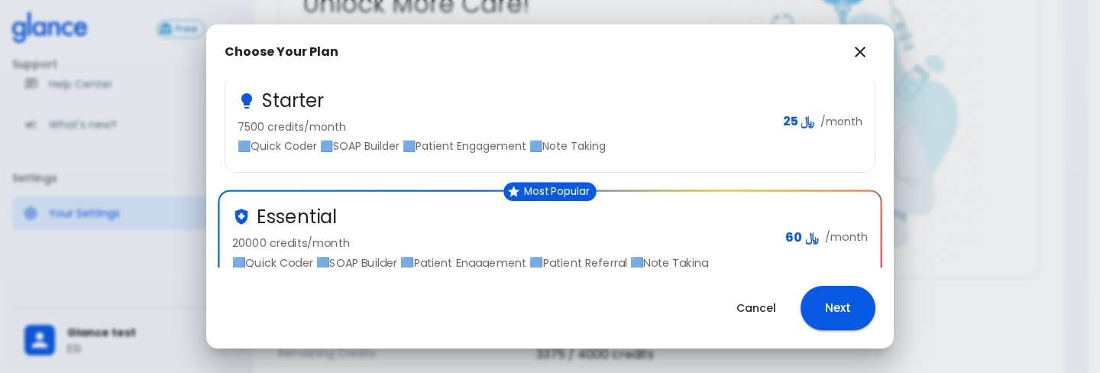
scroll to position [332, 0]
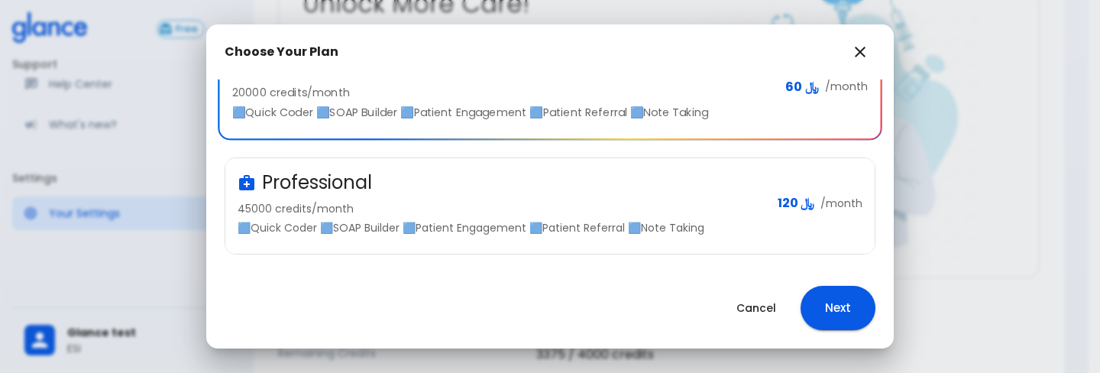
click at [522, 177] on div "Professional" at bounding box center [502, 182] width 528 height 24
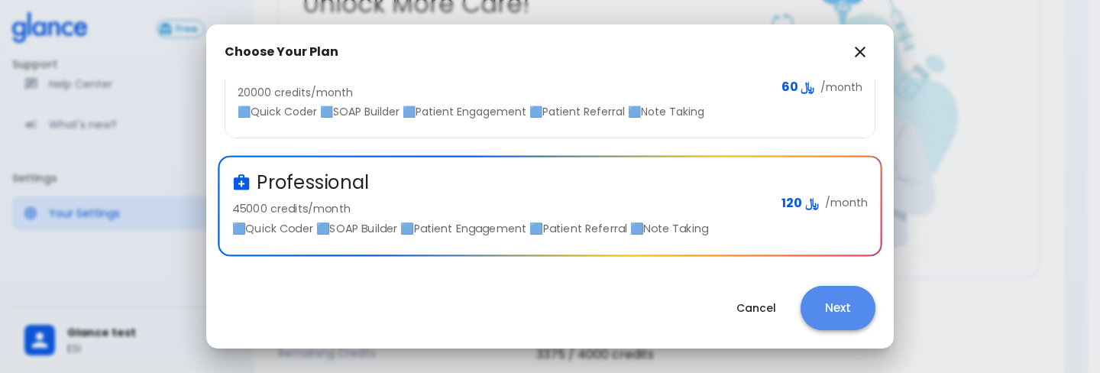
click at [852, 312] on button "Next" at bounding box center [837, 308] width 75 height 44
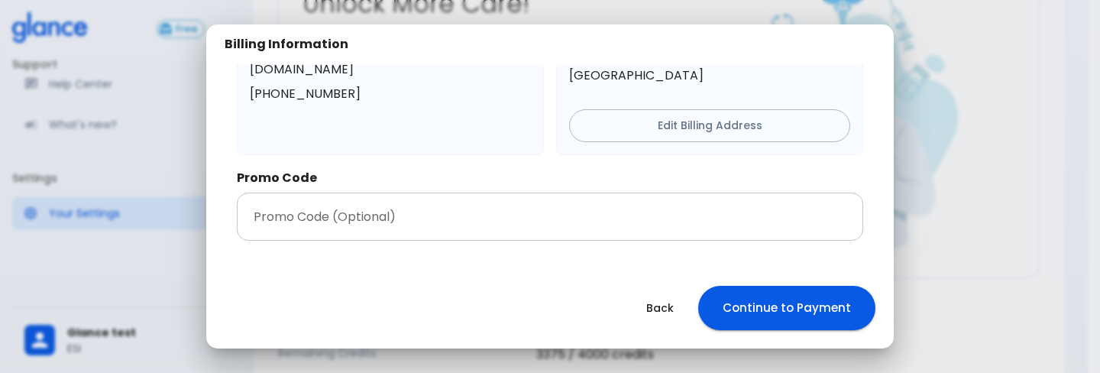
scroll to position [96, 0]
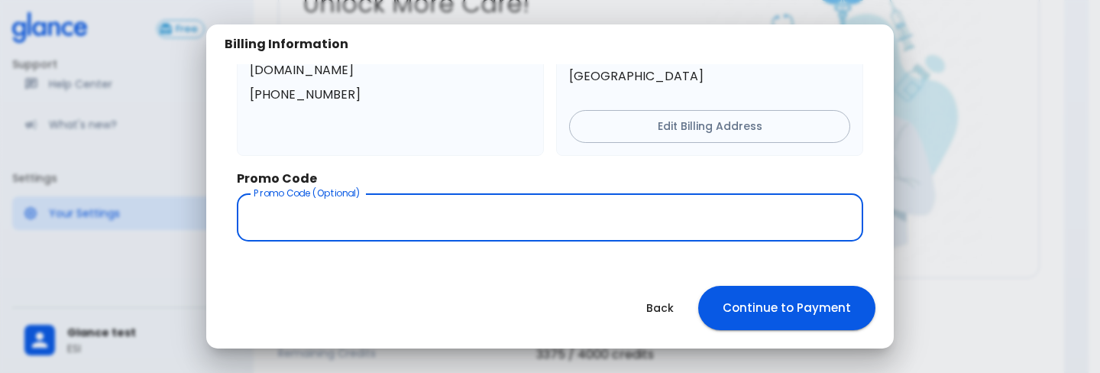
click at [731, 230] on input "text" at bounding box center [550, 217] width 626 height 48
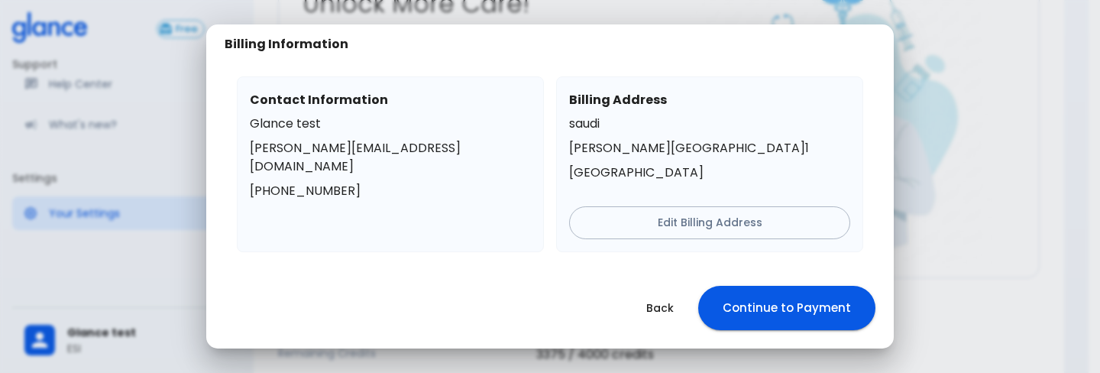
scroll to position [97, 0]
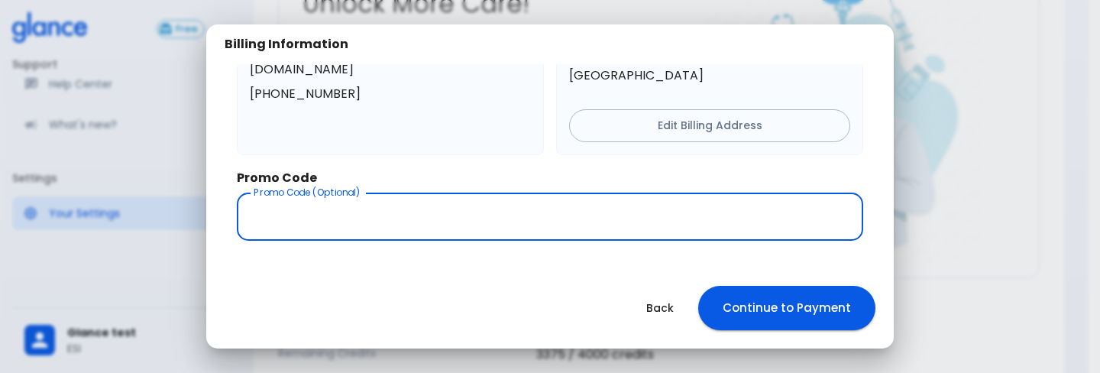
click at [731, 230] on input "text" at bounding box center [550, 216] width 626 height 48
type input "test"
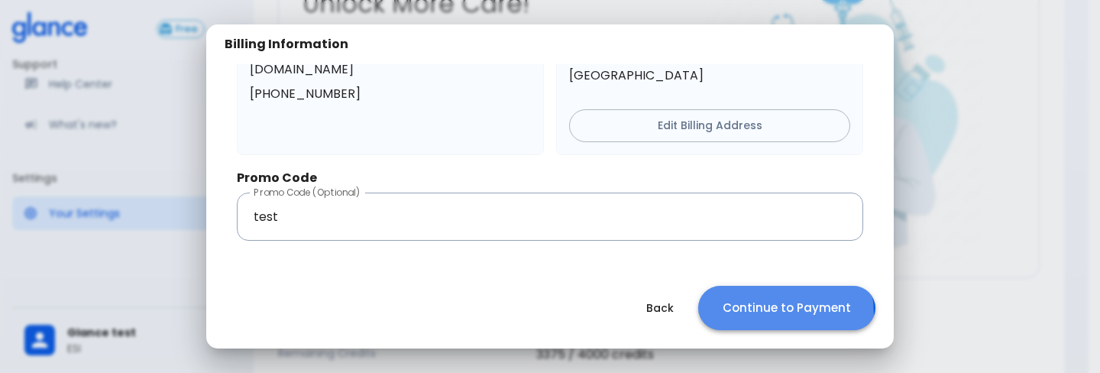
click at [745, 315] on button "Continue to Payment" at bounding box center [786, 308] width 177 height 44
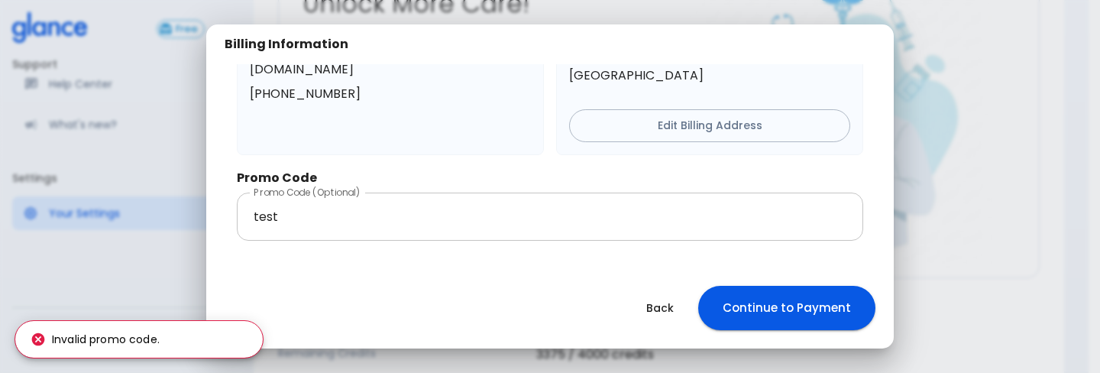
click at [422, 205] on input "test" at bounding box center [550, 216] width 626 height 48
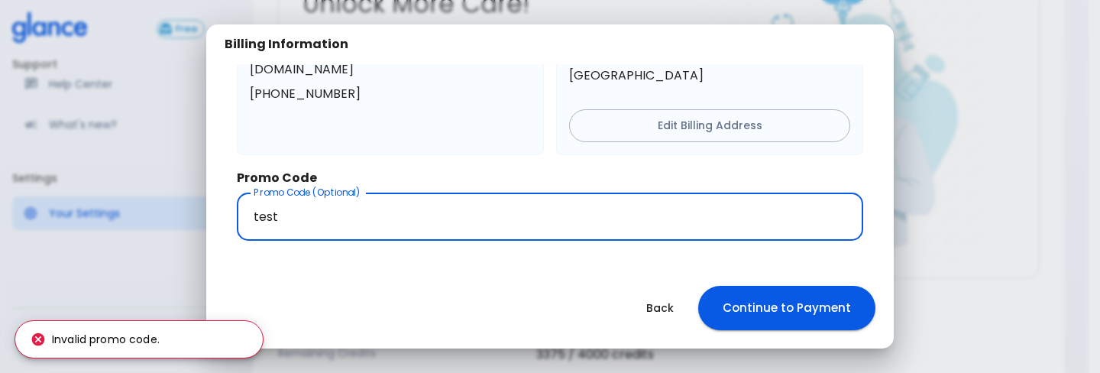
click at [422, 205] on input "test" at bounding box center [550, 216] width 626 height 48
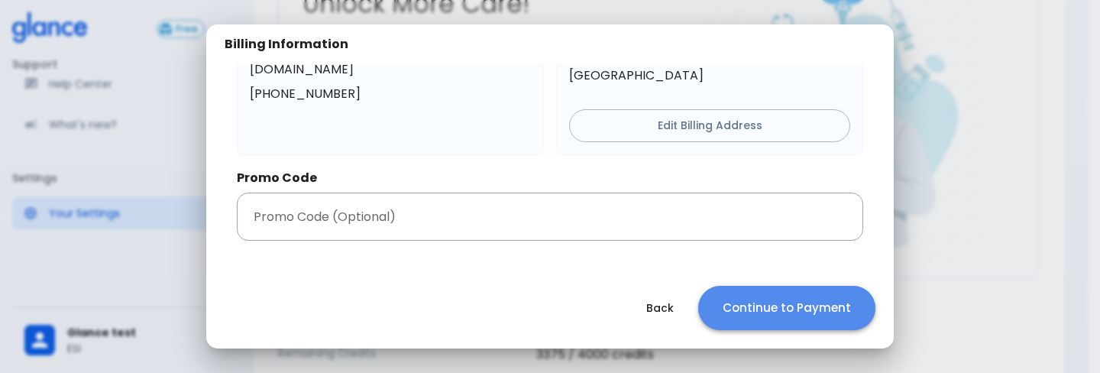
click at [810, 305] on button "Continue to Payment" at bounding box center [786, 308] width 177 height 44
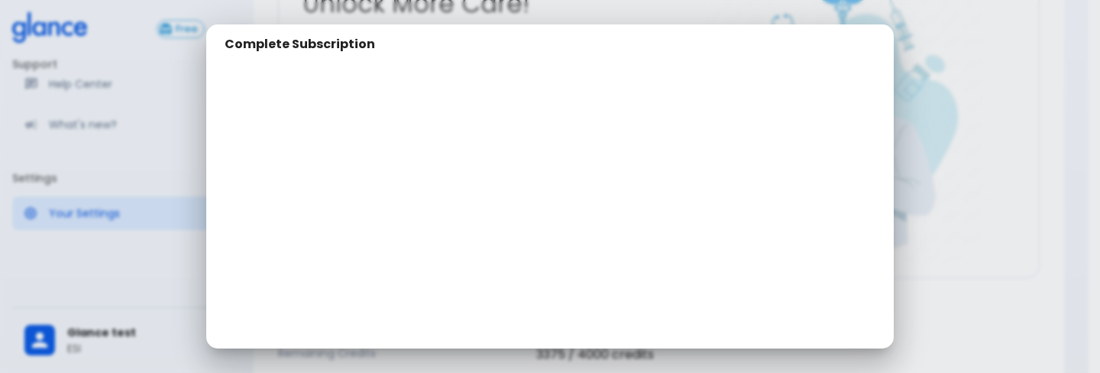
scroll to position [200, 0]
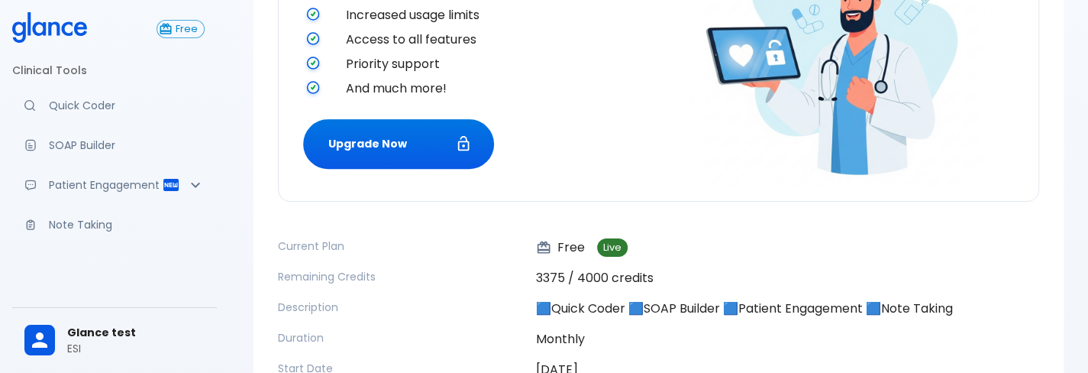
scroll to position [345, 0]
